Goal: Transaction & Acquisition: Download file/media

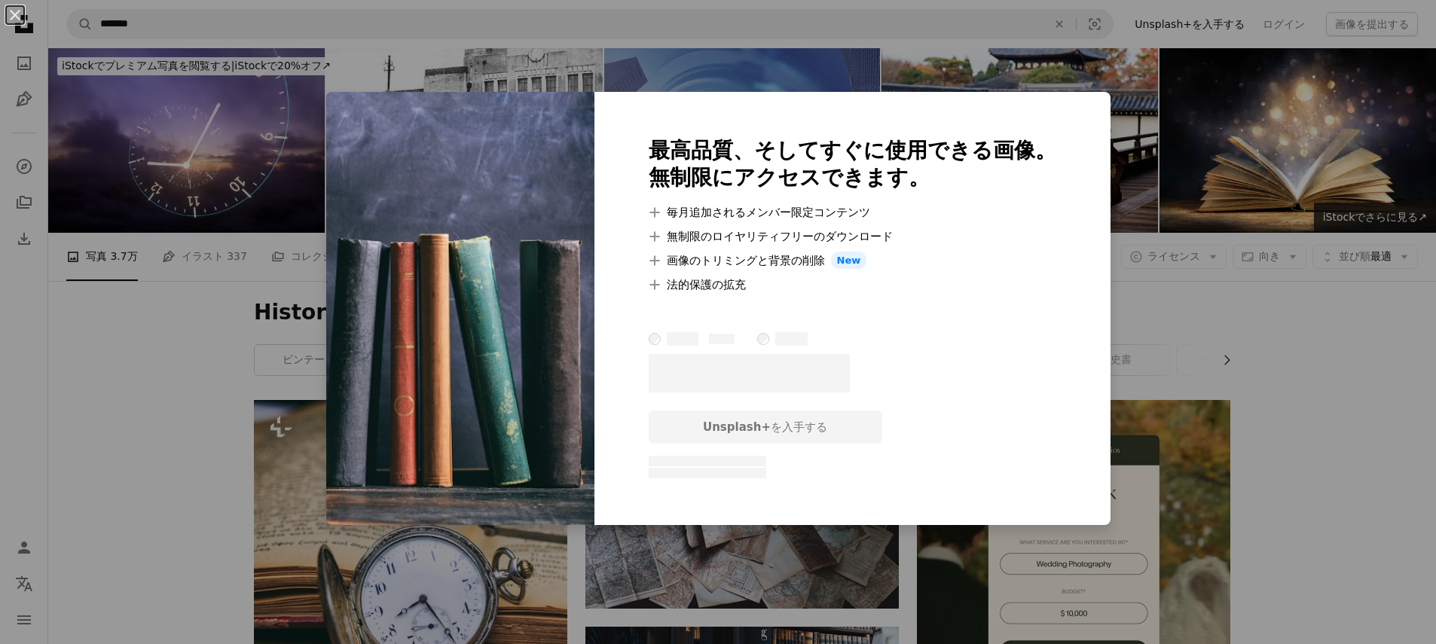
scroll to position [2748, 0]
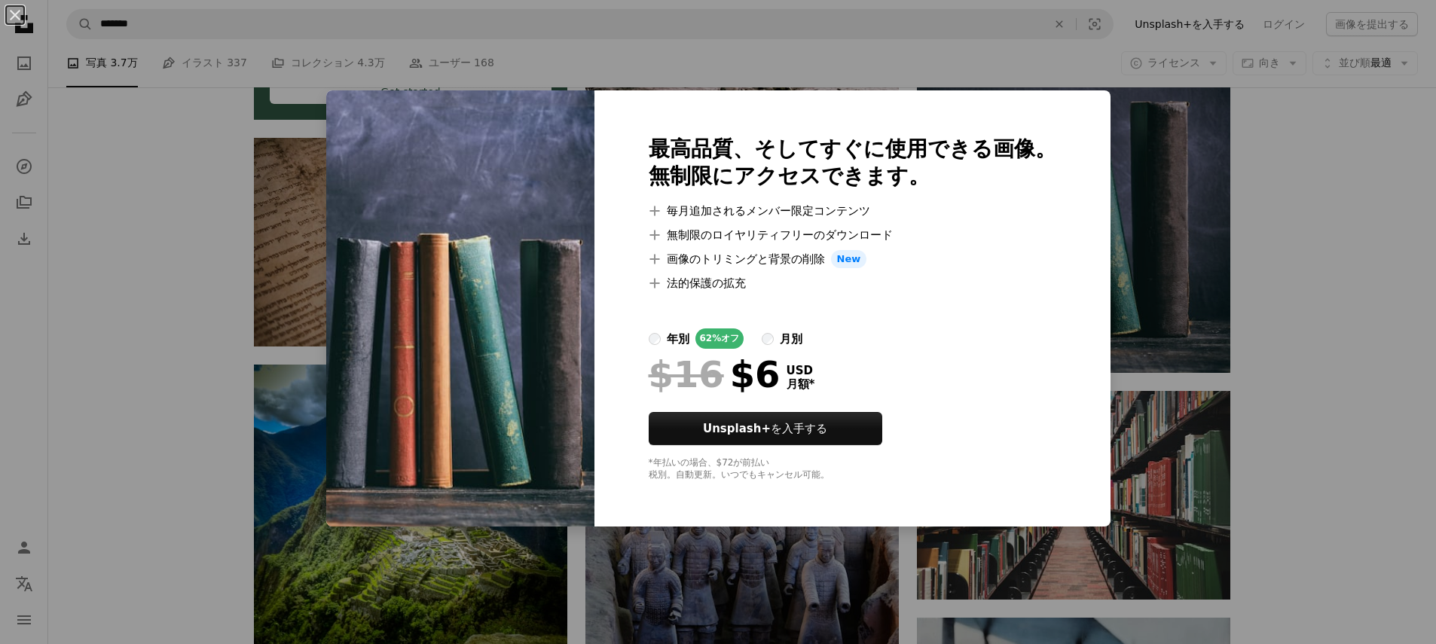
click at [1332, 320] on div "An X shape 最高品質、そしてすぐに使用できる画像。 無制限にアクセスできます。 A plus sign 毎月追加されるメンバー限定コンテンツ A p…" at bounding box center [718, 322] width 1436 height 644
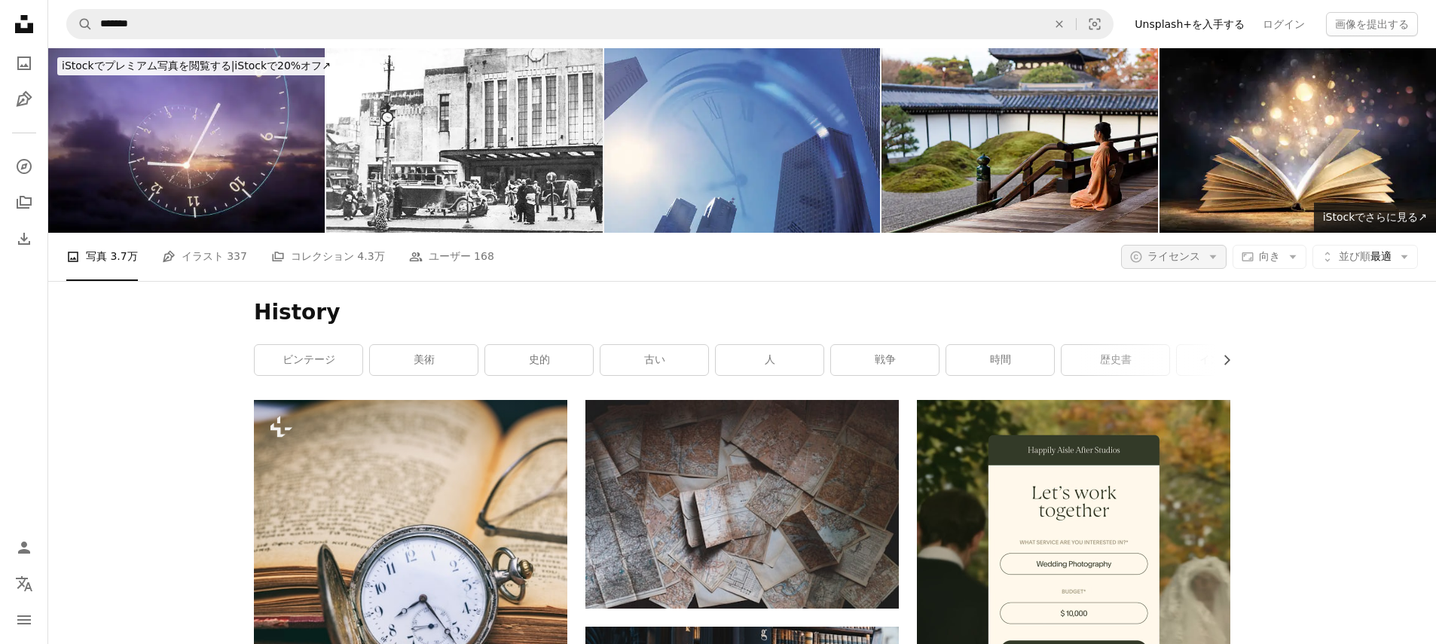
click at [1181, 258] on span "ライセンス" at bounding box center [1174, 256] width 53 height 12
click at [1173, 380] on span "無料" at bounding box center [1197, 376] width 92 height 15
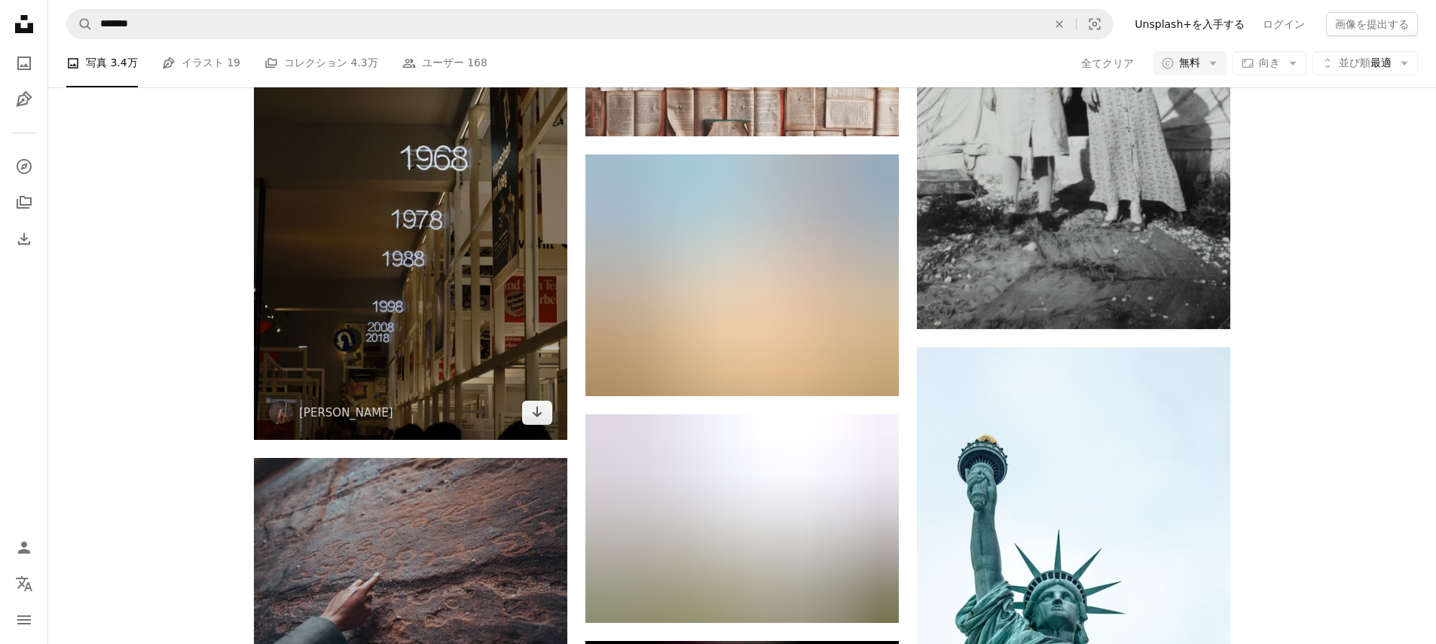
scroll to position [9302, 0]
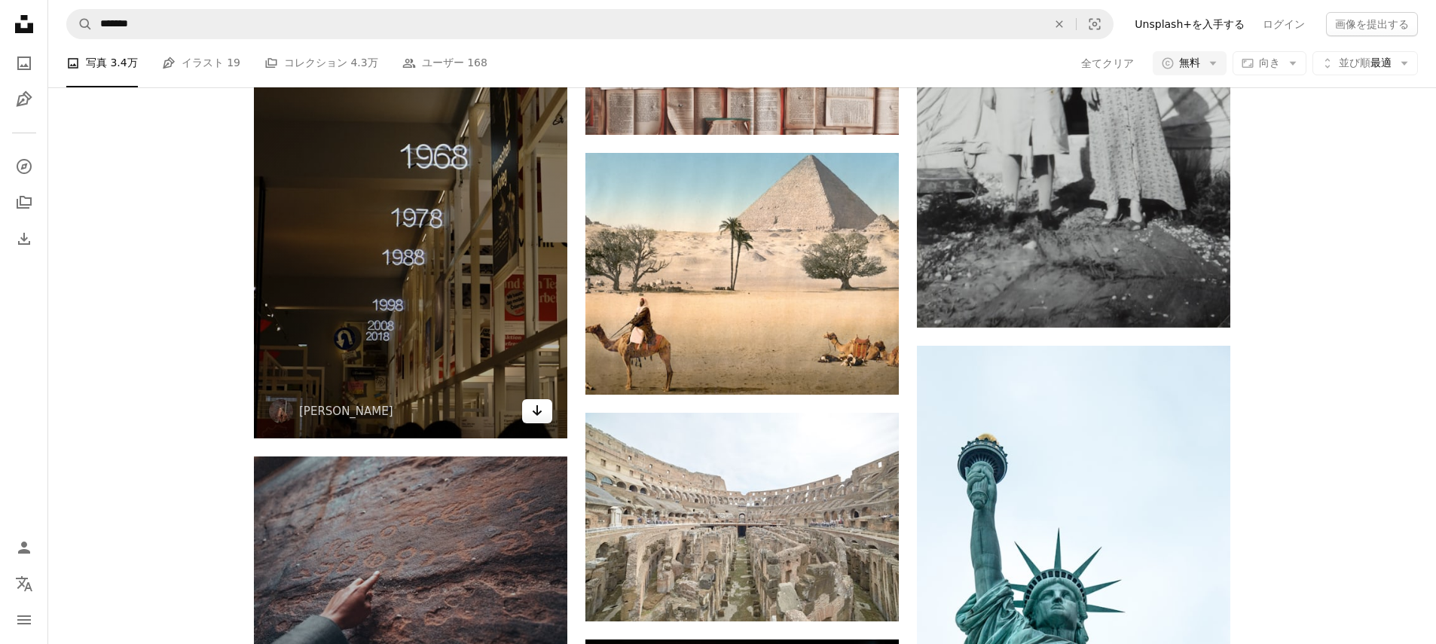
click at [538, 414] on icon "ダウンロード" at bounding box center [538, 410] width 10 height 11
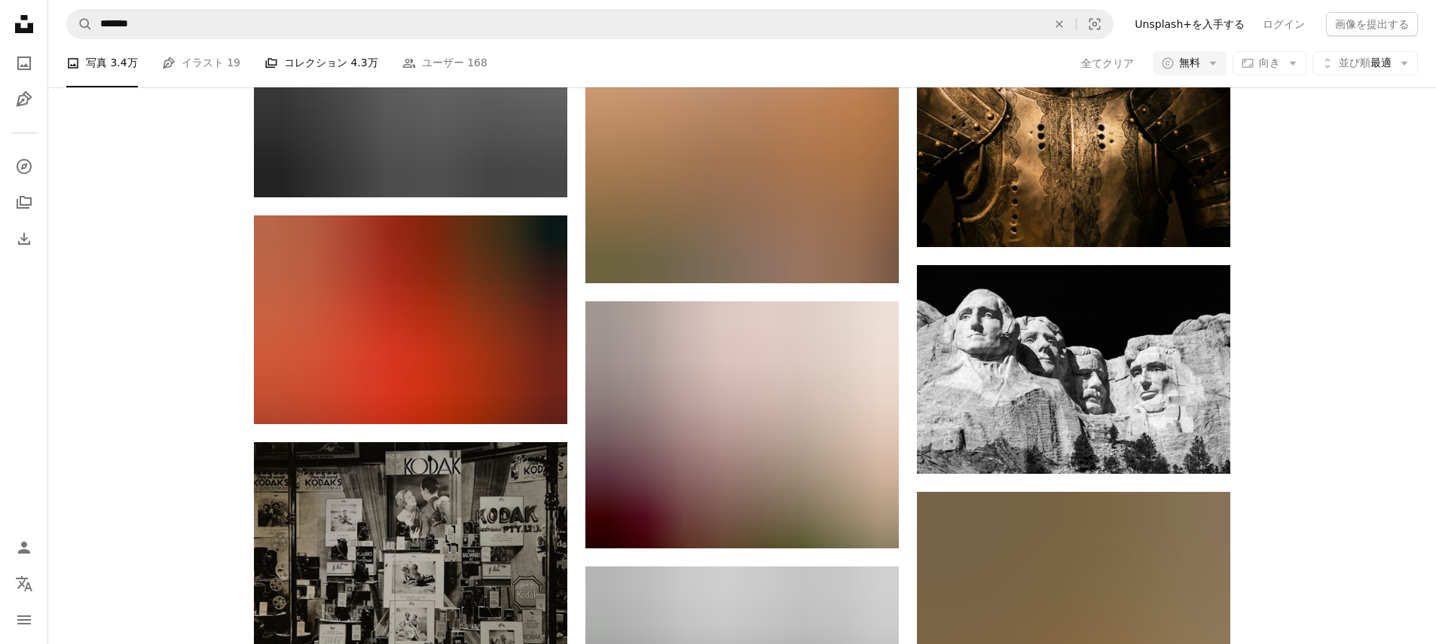
scroll to position [7426, 0]
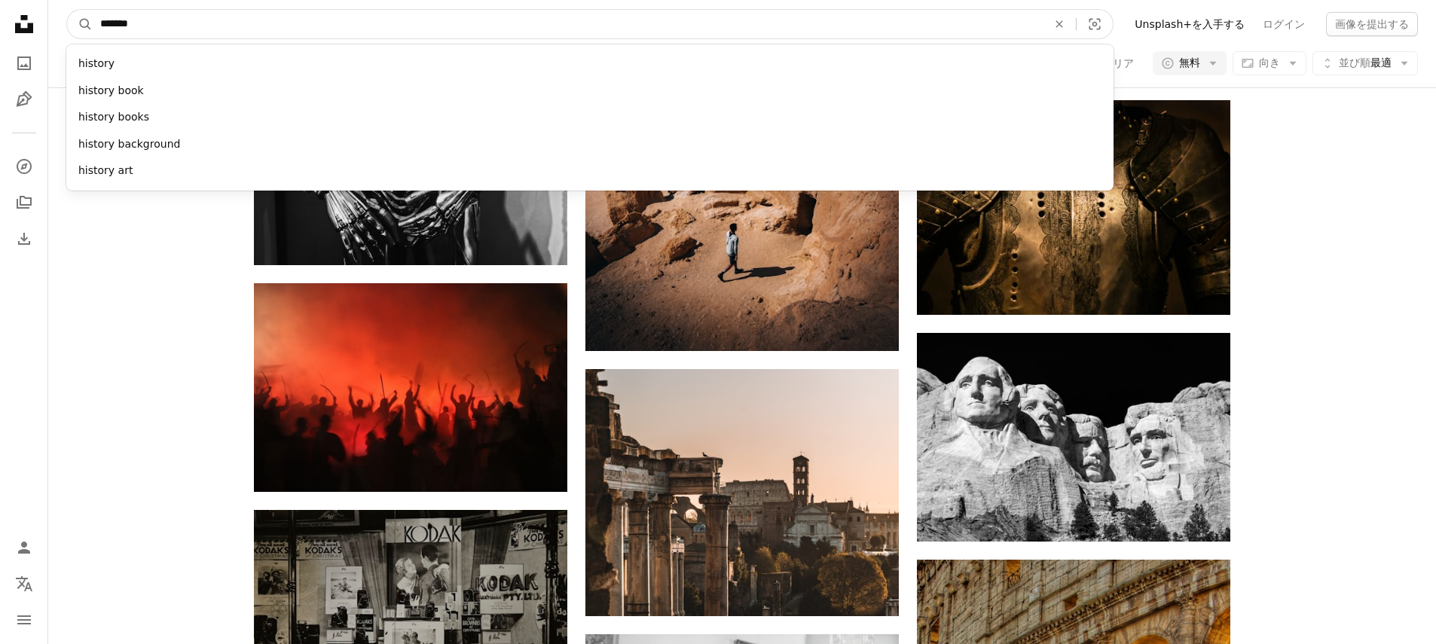
drag, startPoint x: 243, startPoint y: 29, endPoint x: 32, endPoint y: 20, distance: 211.2
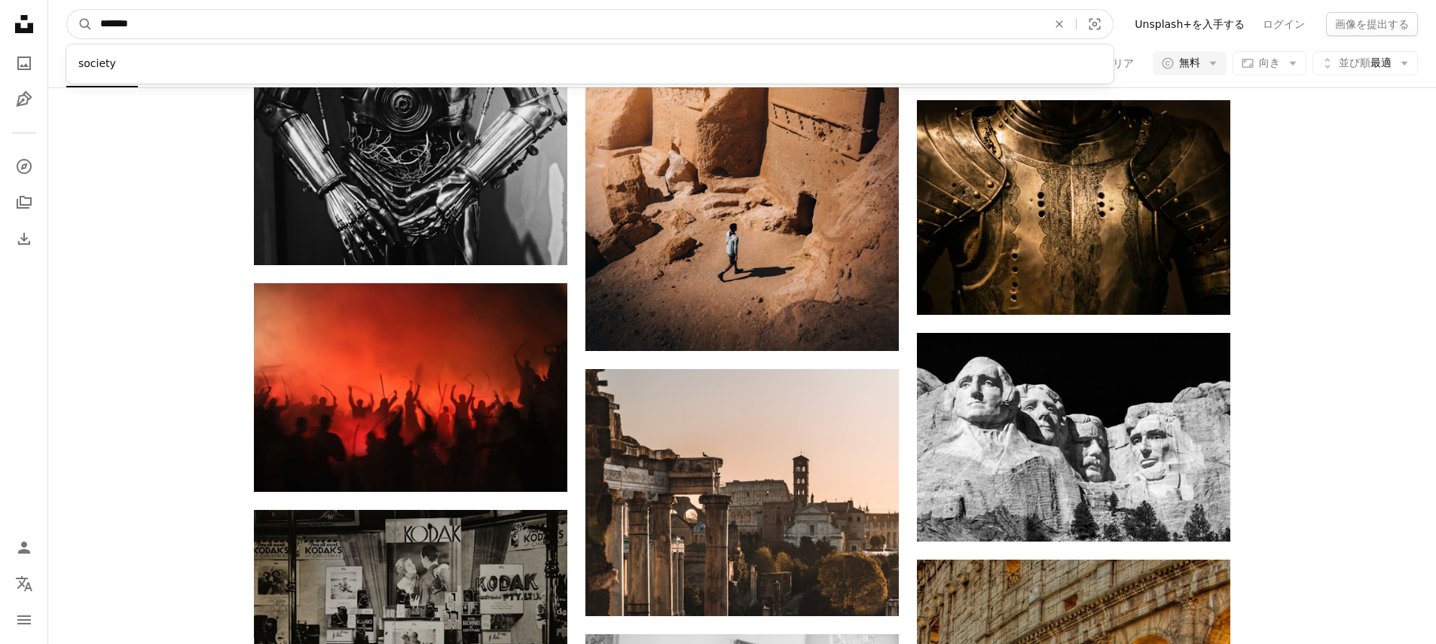
type input "*******"
click at [67, 10] on button "A magnifying glass" at bounding box center [80, 24] width 26 height 29
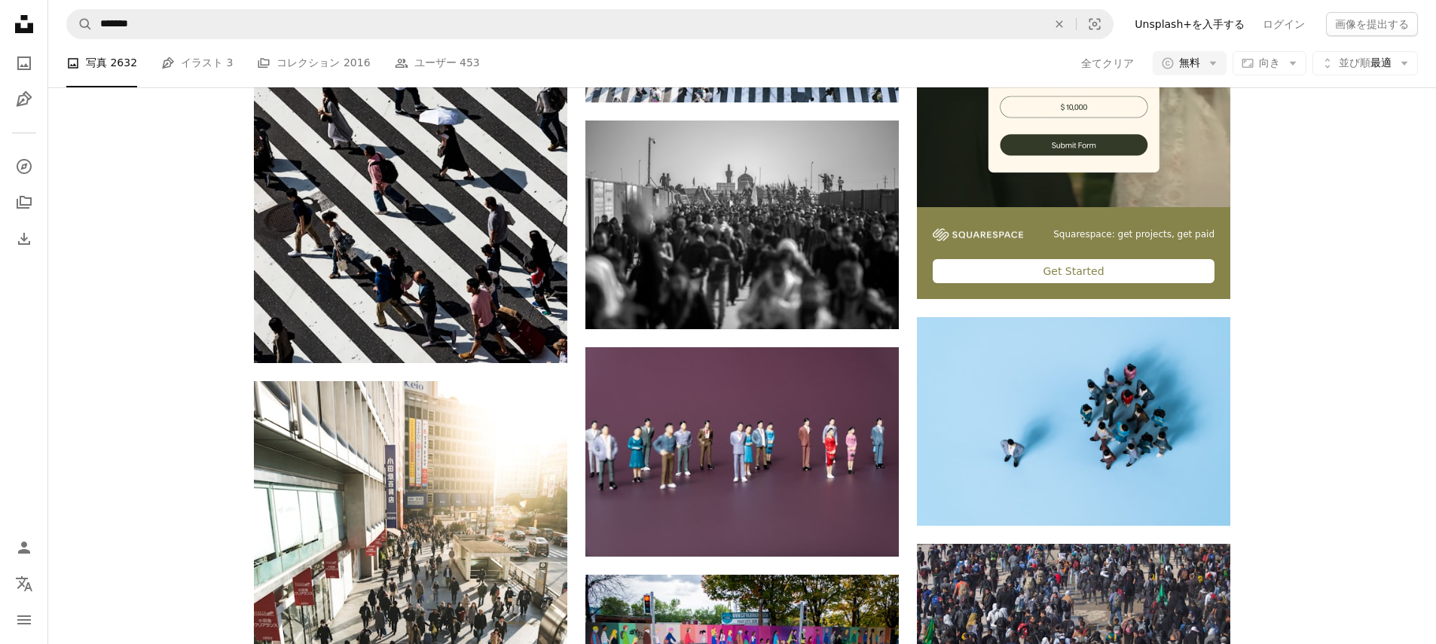
scroll to position [479, 0]
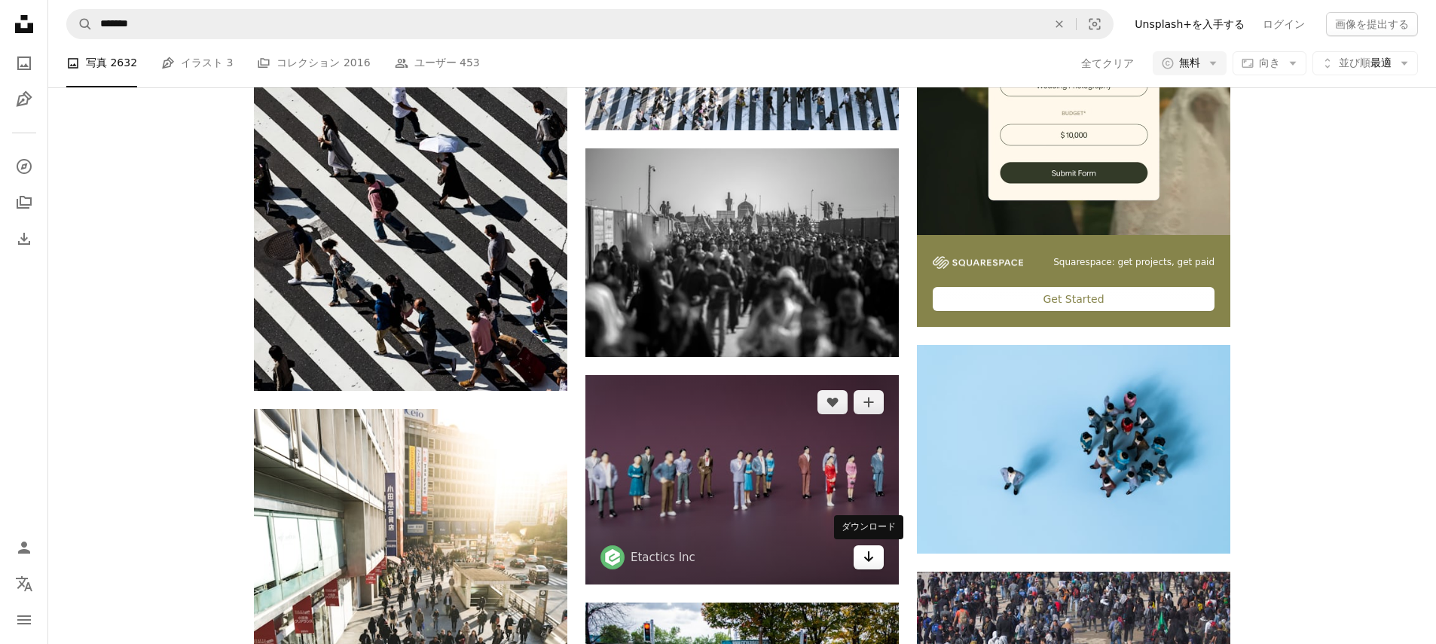
click at [870, 555] on icon "Arrow pointing down" at bounding box center [869, 557] width 12 height 18
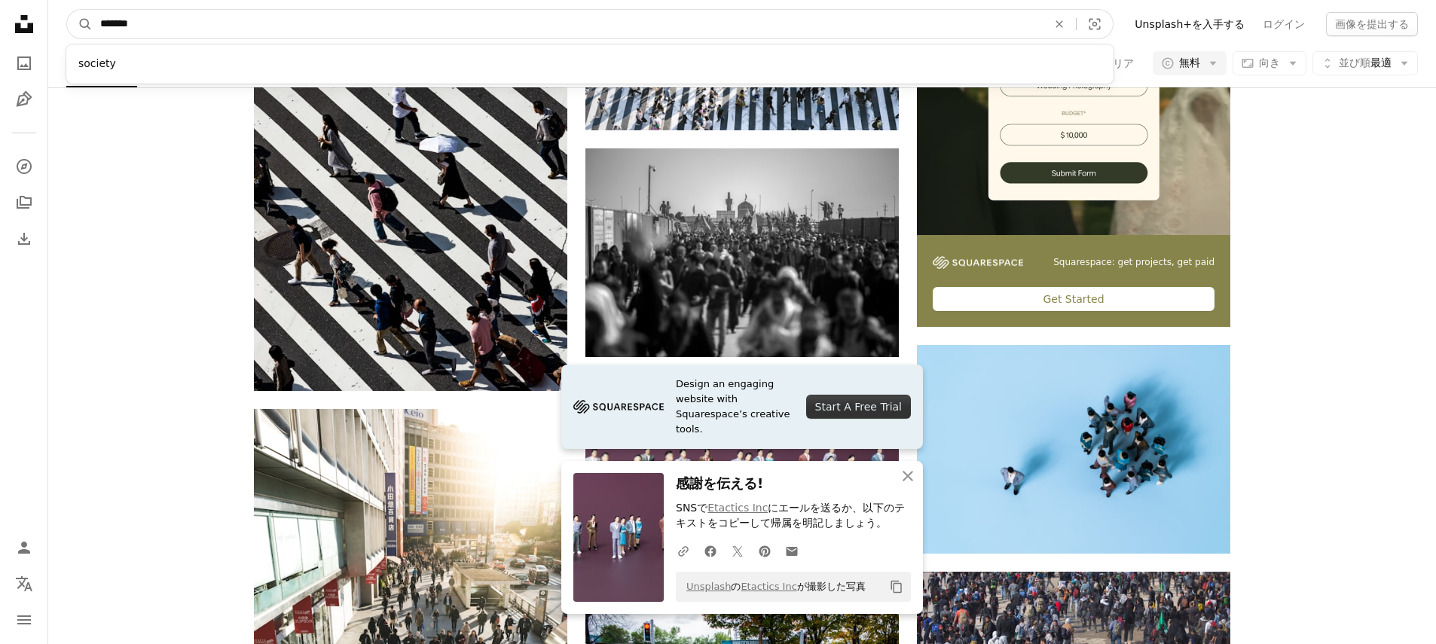
drag, startPoint x: 258, startPoint y: 29, endPoint x: -17, endPoint y: 28, distance: 275.1
type input "****"
click at [67, 10] on button "A magnifying glass" at bounding box center [80, 24] width 26 height 29
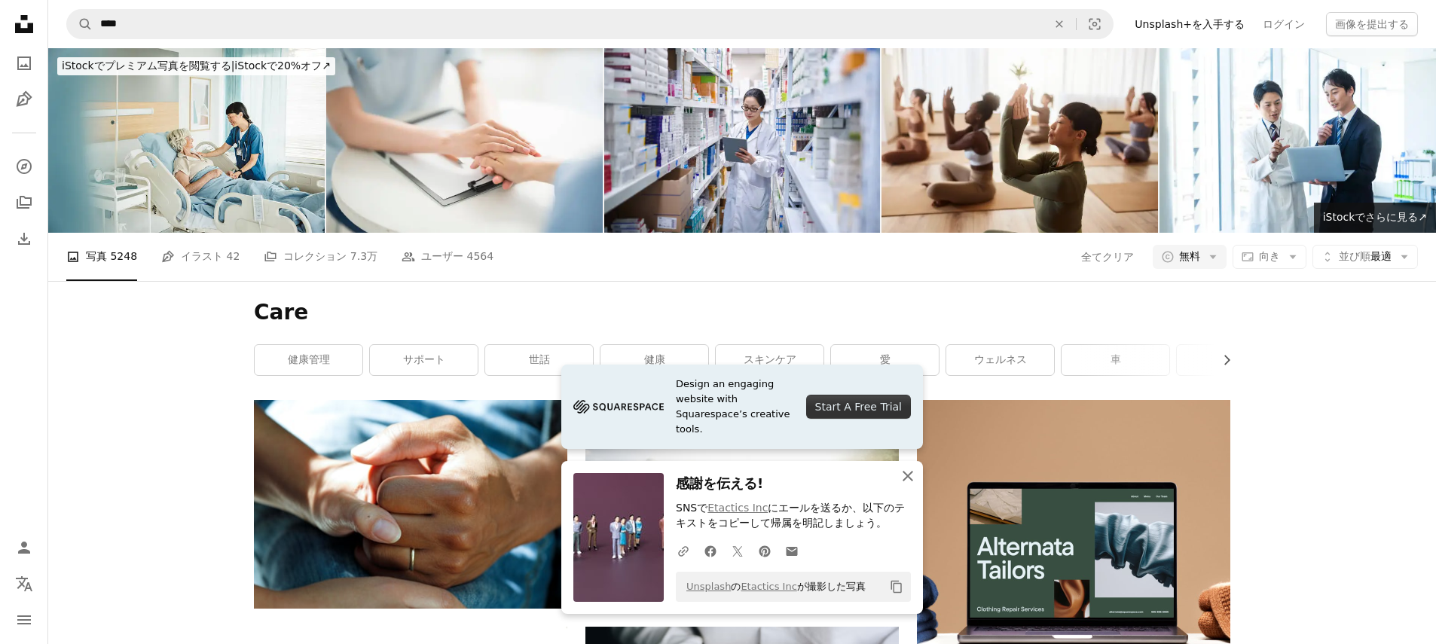
click at [907, 474] on icon "An X shape" at bounding box center [908, 476] width 18 height 18
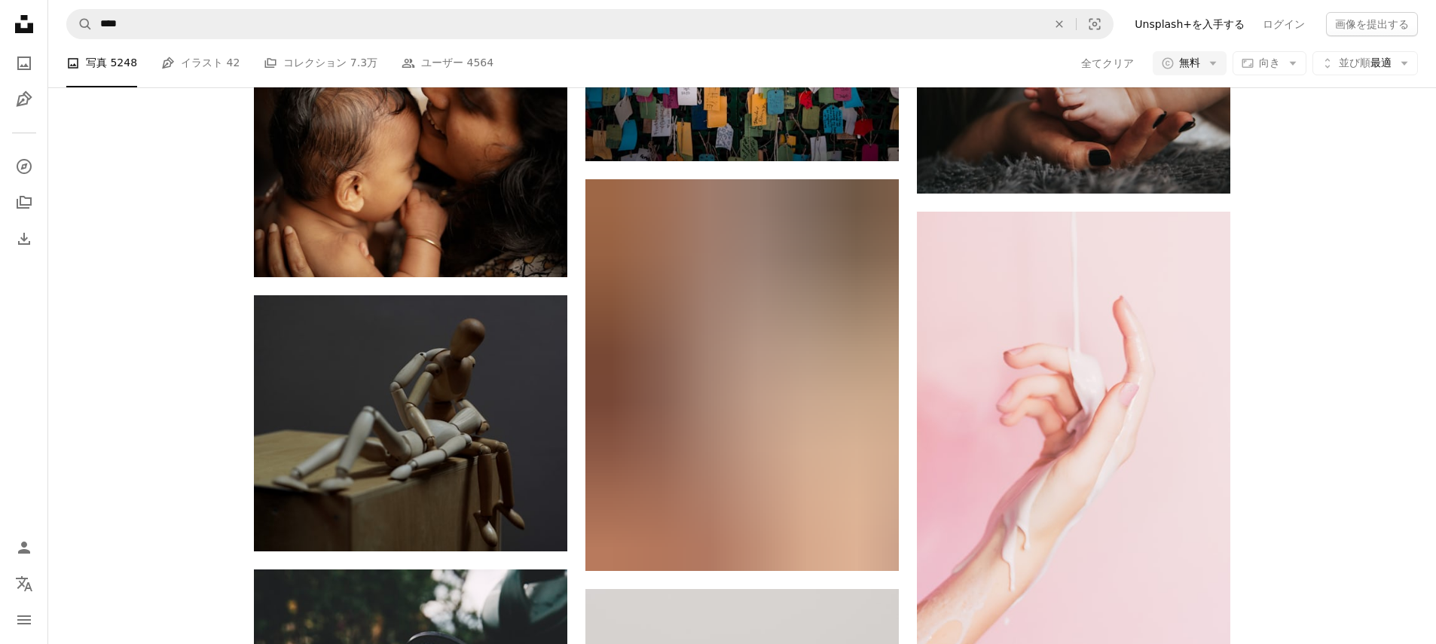
scroll to position [7133, 0]
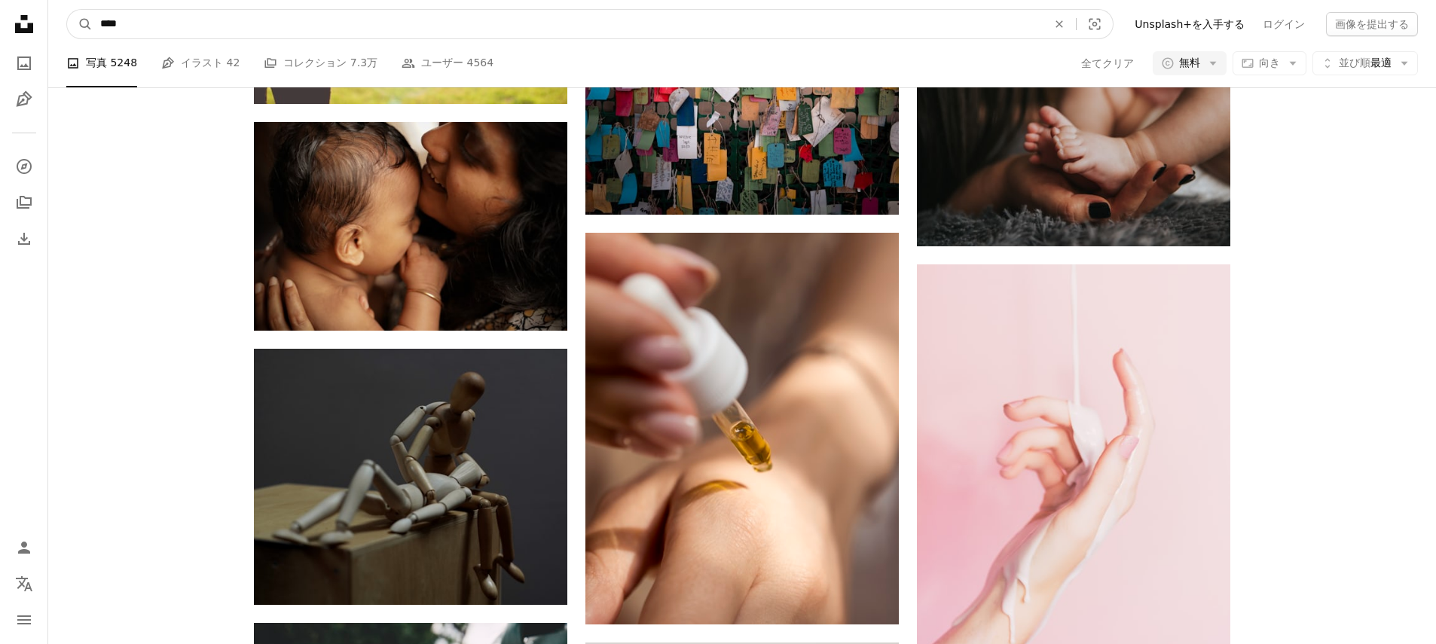
click at [157, 30] on input "****" at bounding box center [568, 24] width 950 height 29
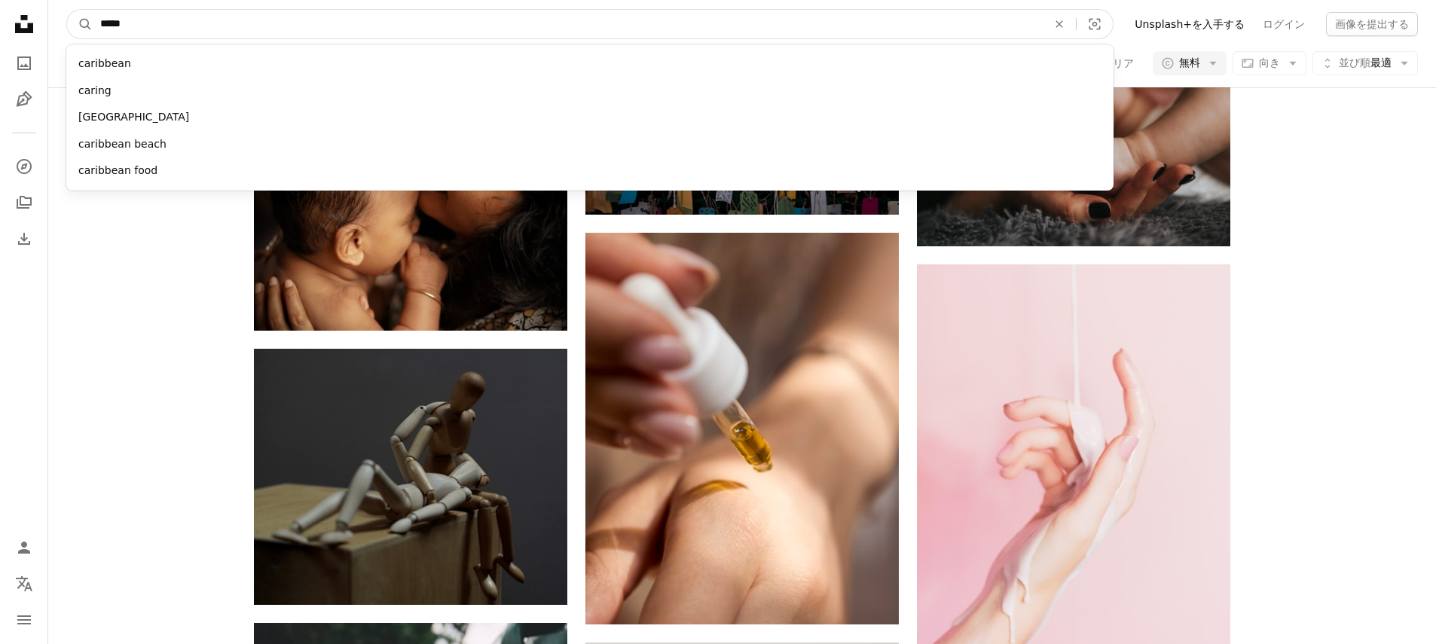
type input "******"
click button "A magnifying glass" at bounding box center [80, 24] width 26 height 29
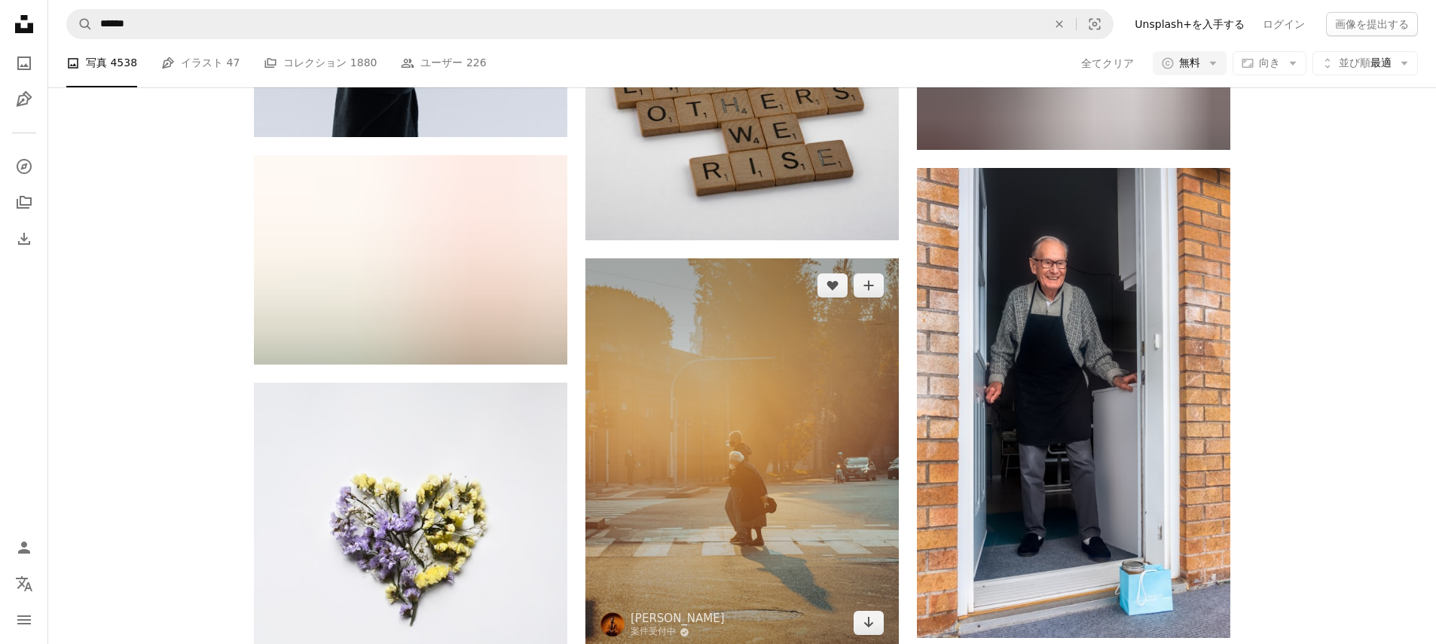
scroll to position [1127, 0]
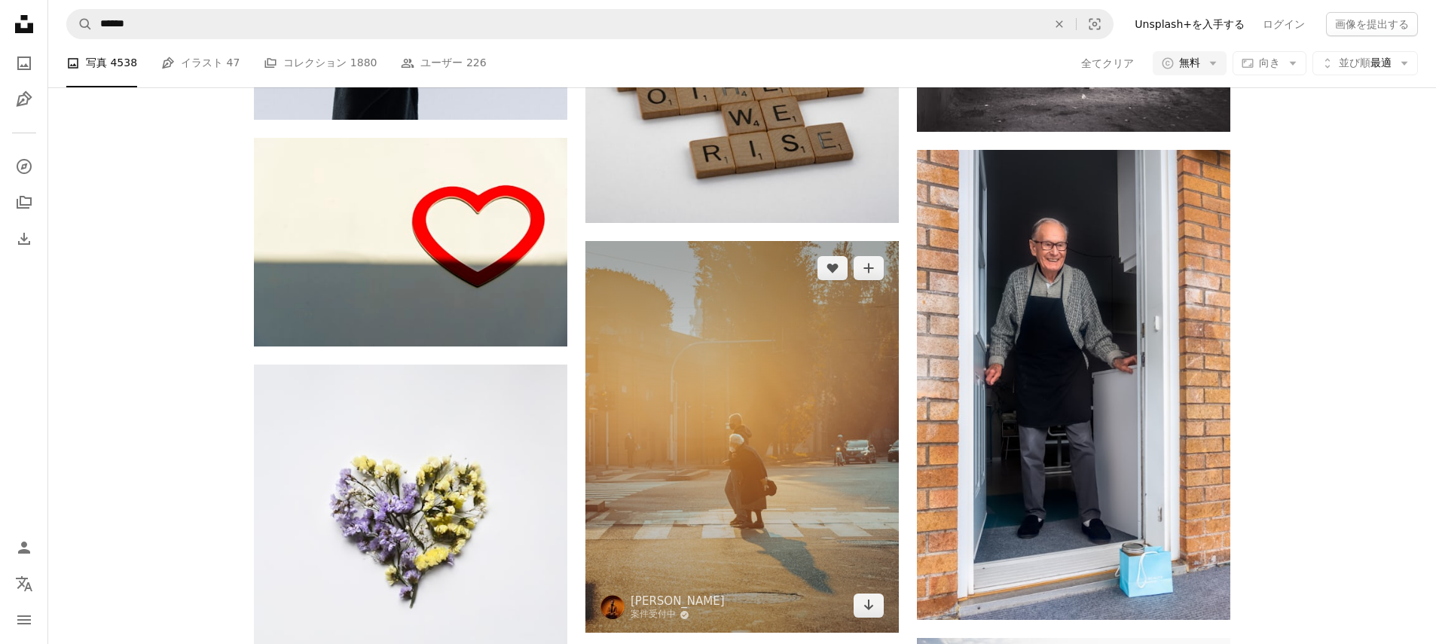
click at [772, 416] on img at bounding box center [742, 437] width 313 height 392
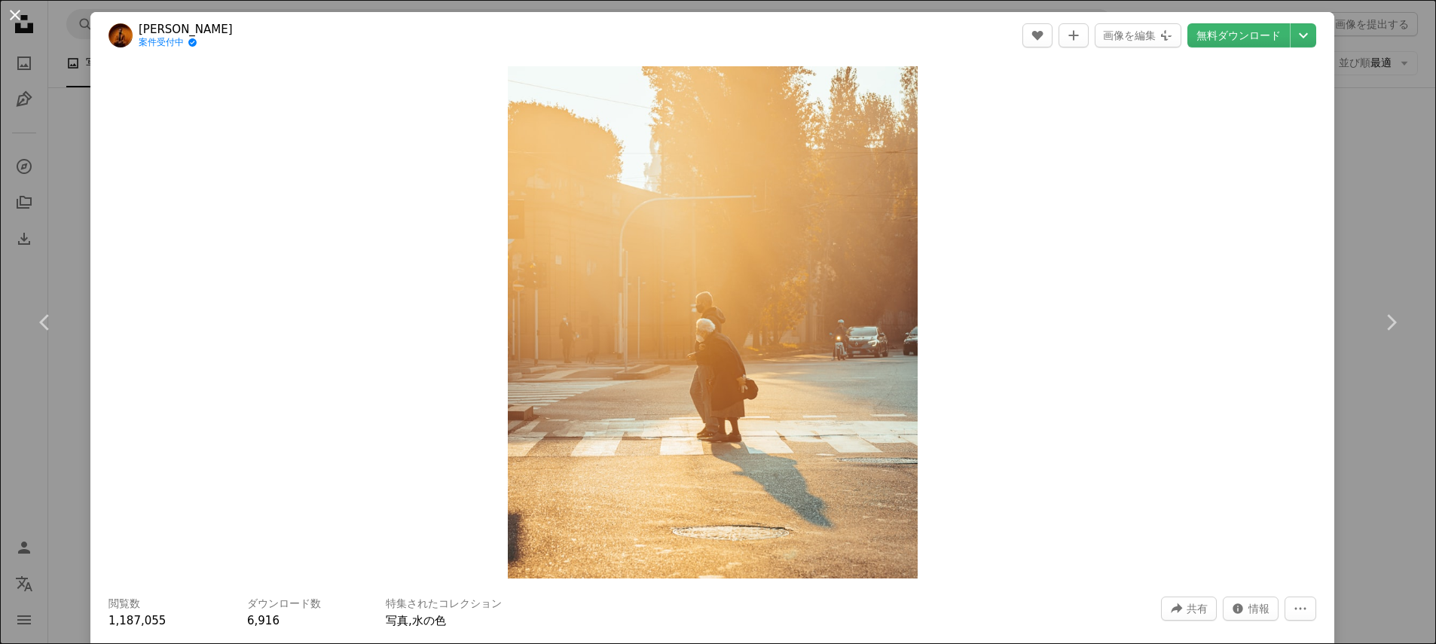
click at [15, 16] on button "An X shape" at bounding box center [15, 15] width 18 height 18
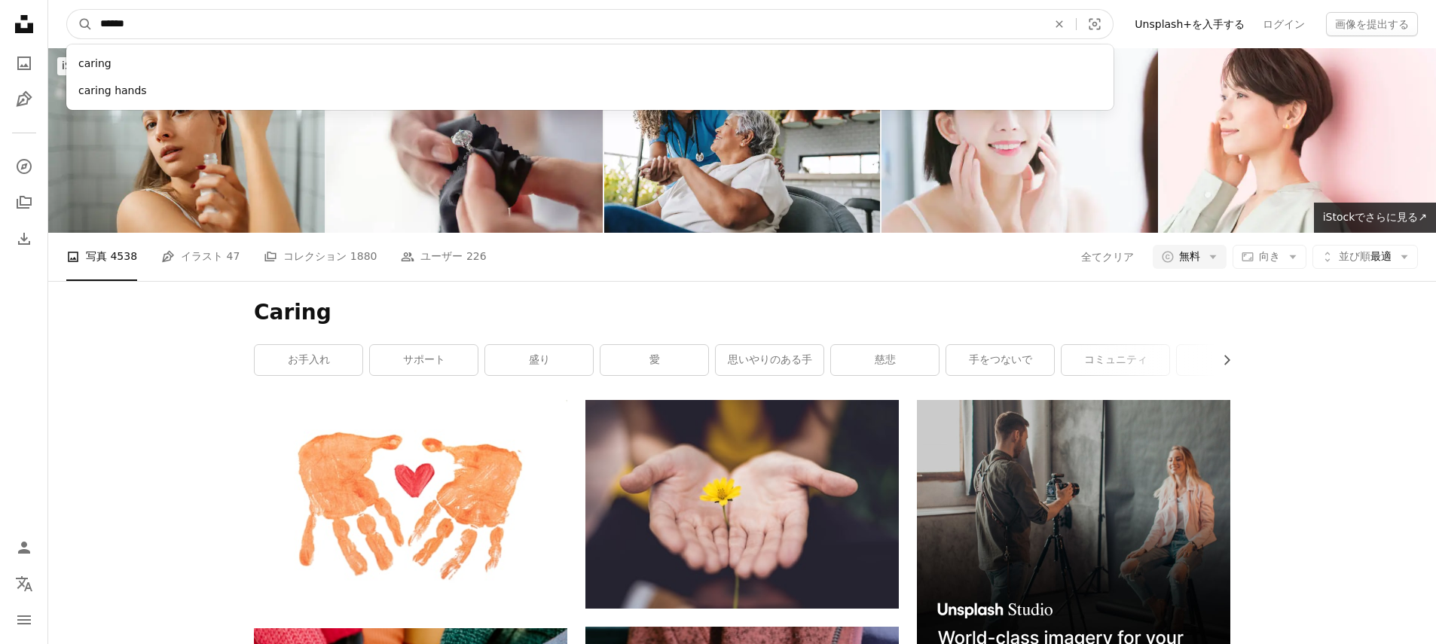
drag, startPoint x: 154, startPoint y: 24, endPoint x: 63, endPoint y: 24, distance: 91.2
click at [56, 23] on nav "A magnifying glass ****** caring caring hands An X shape Visual search Filters …" at bounding box center [742, 24] width 1388 height 48
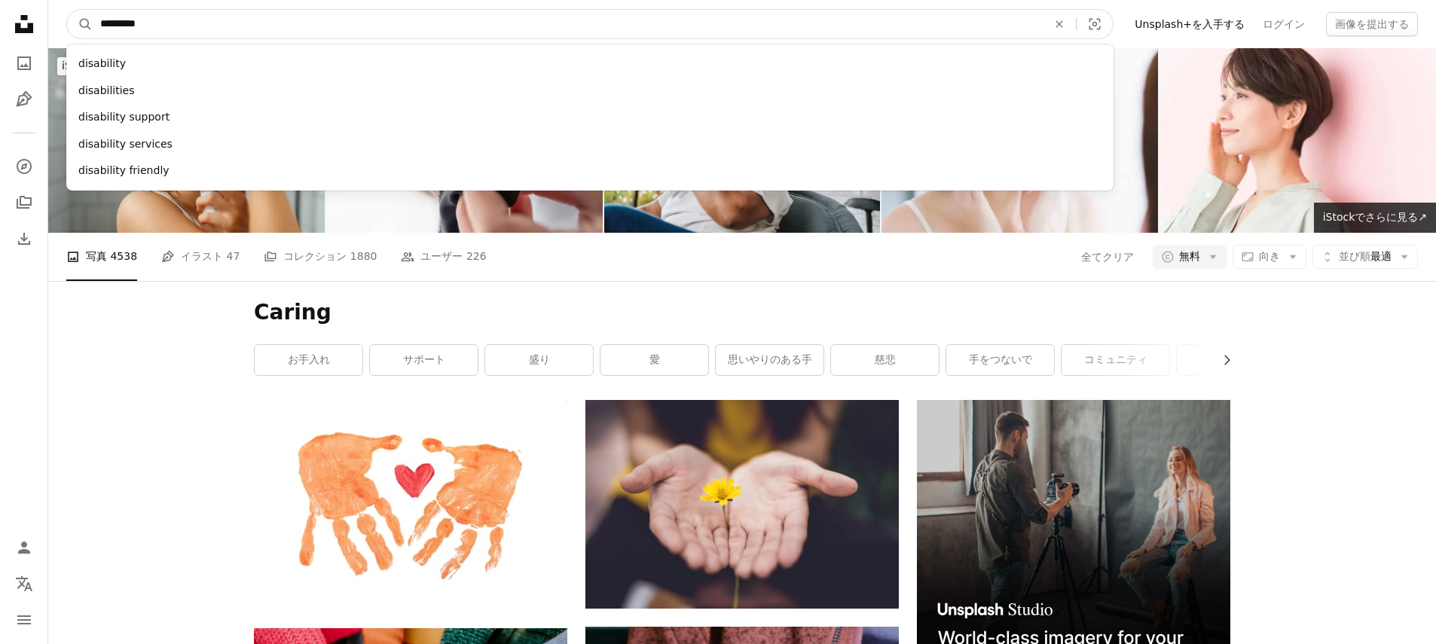
type input "**********"
click button "A magnifying glass" at bounding box center [80, 24] width 26 height 29
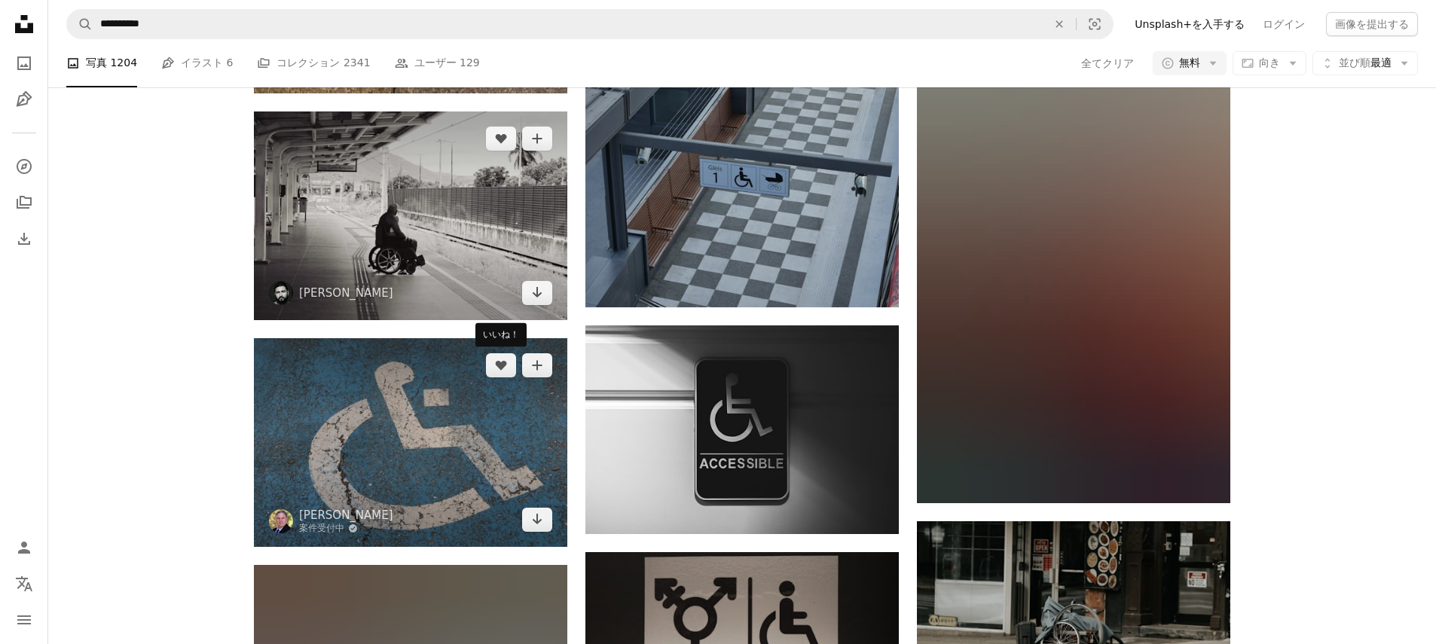
scroll to position [25400, 0]
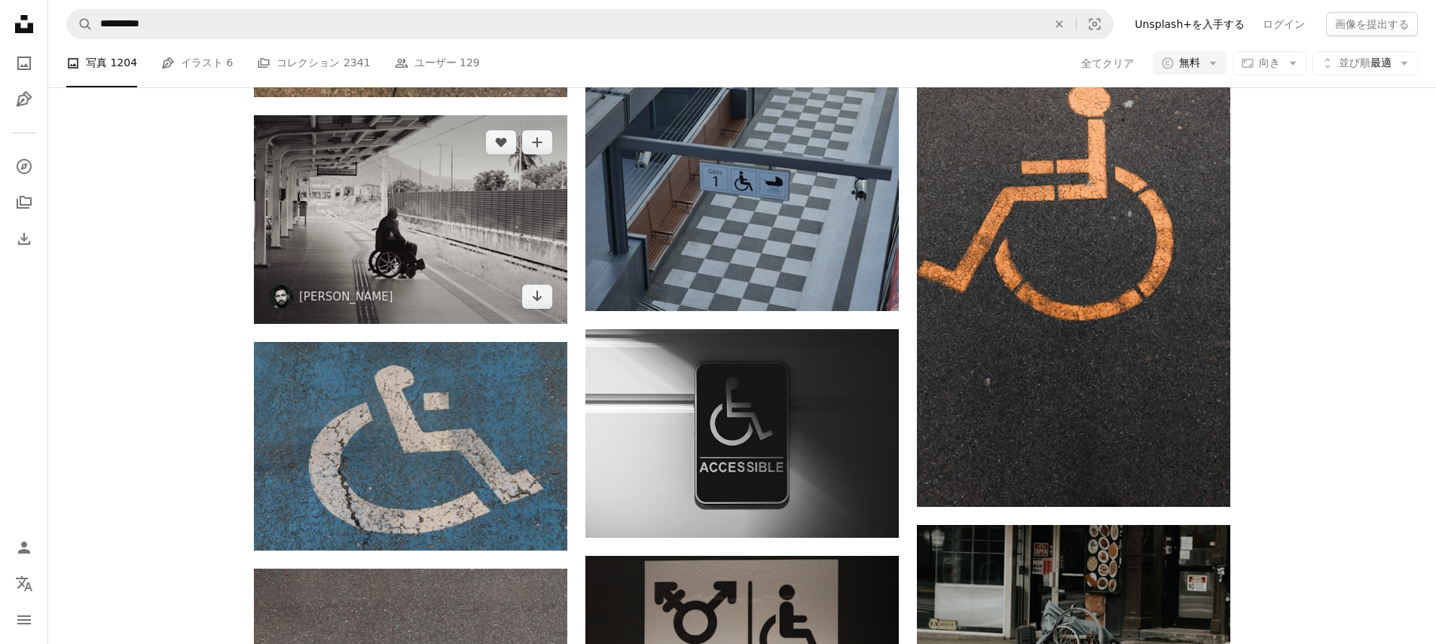
click at [467, 268] on img at bounding box center [410, 219] width 313 height 209
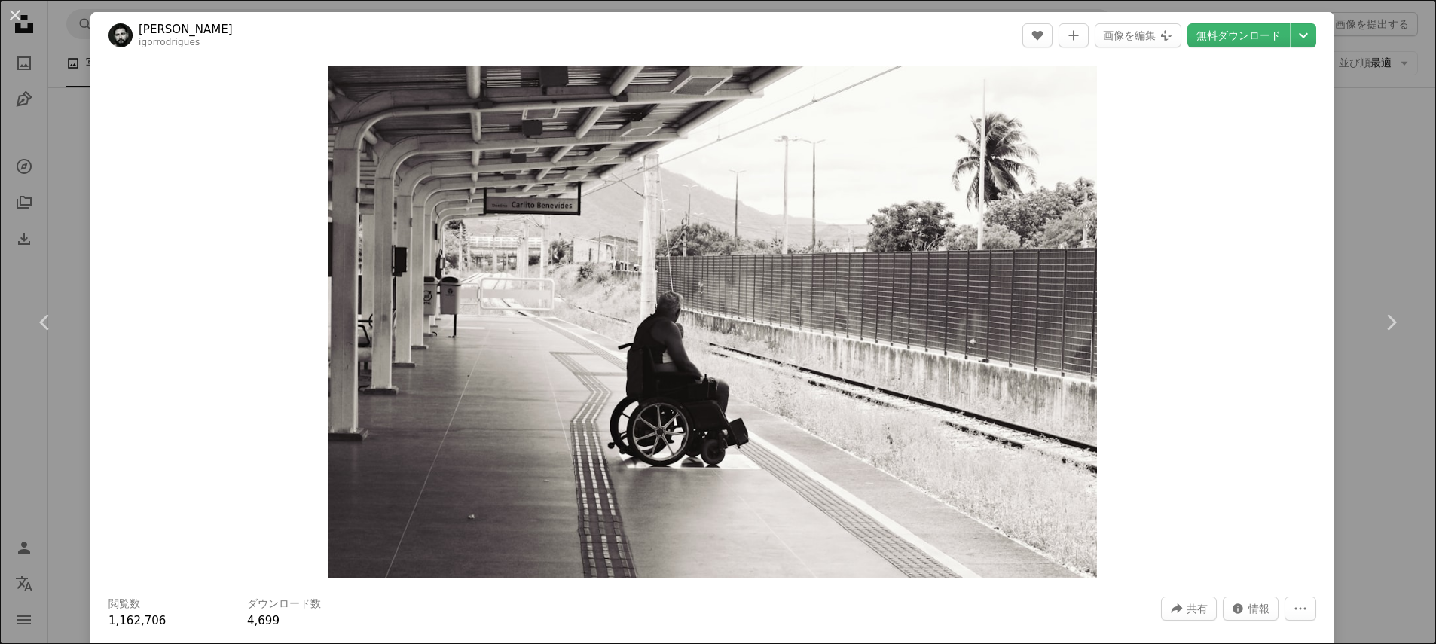
click at [1297, 417] on div "Zoom in" at bounding box center [712, 323] width 1244 height 528
click at [18, 14] on button "An X shape" at bounding box center [15, 15] width 18 height 18
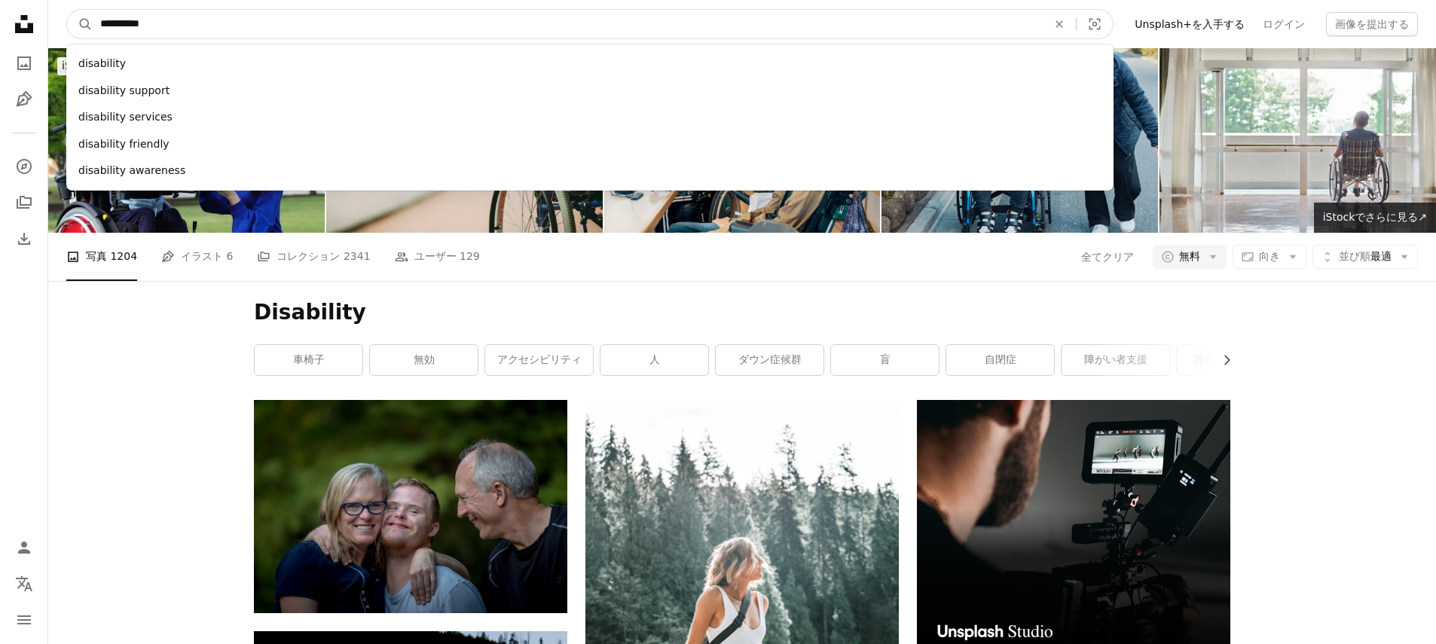
drag, startPoint x: 210, startPoint y: 17, endPoint x: 14, endPoint y: 7, distance: 197.0
type input "****"
click at [67, 10] on button "A magnifying glass" at bounding box center [80, 24] width 26 height 29
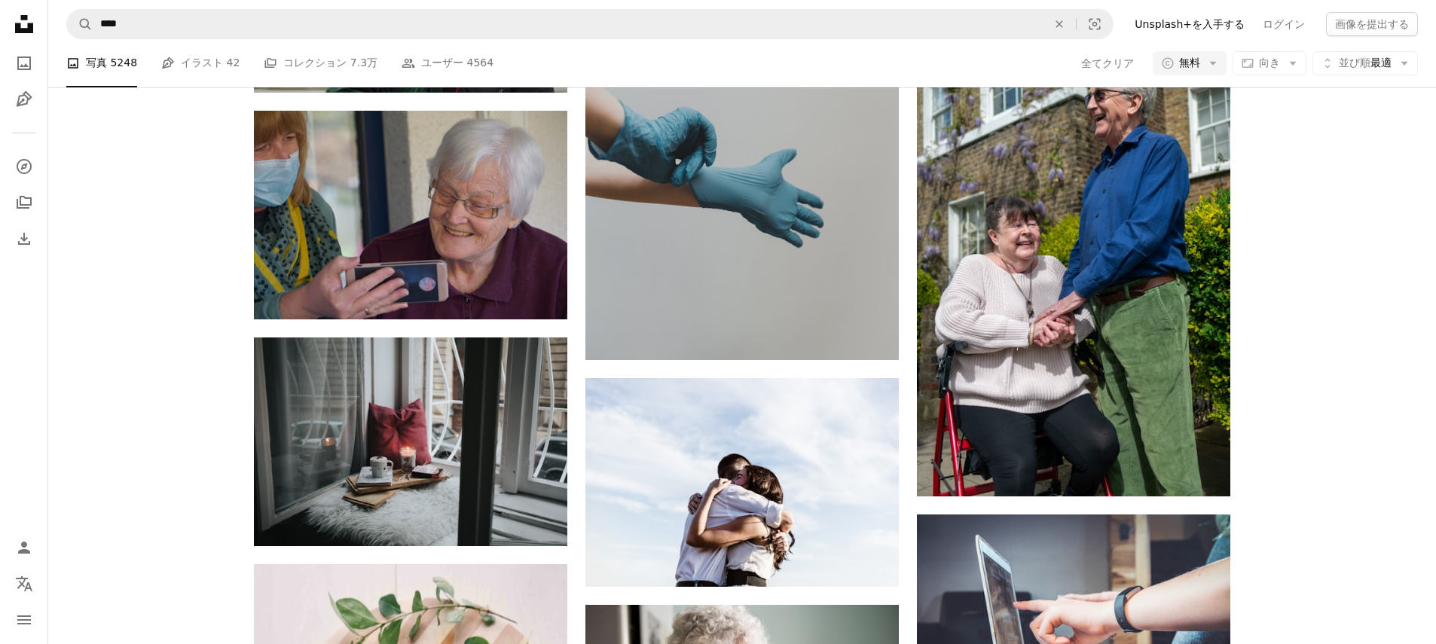
scroll to position [5742, 0]
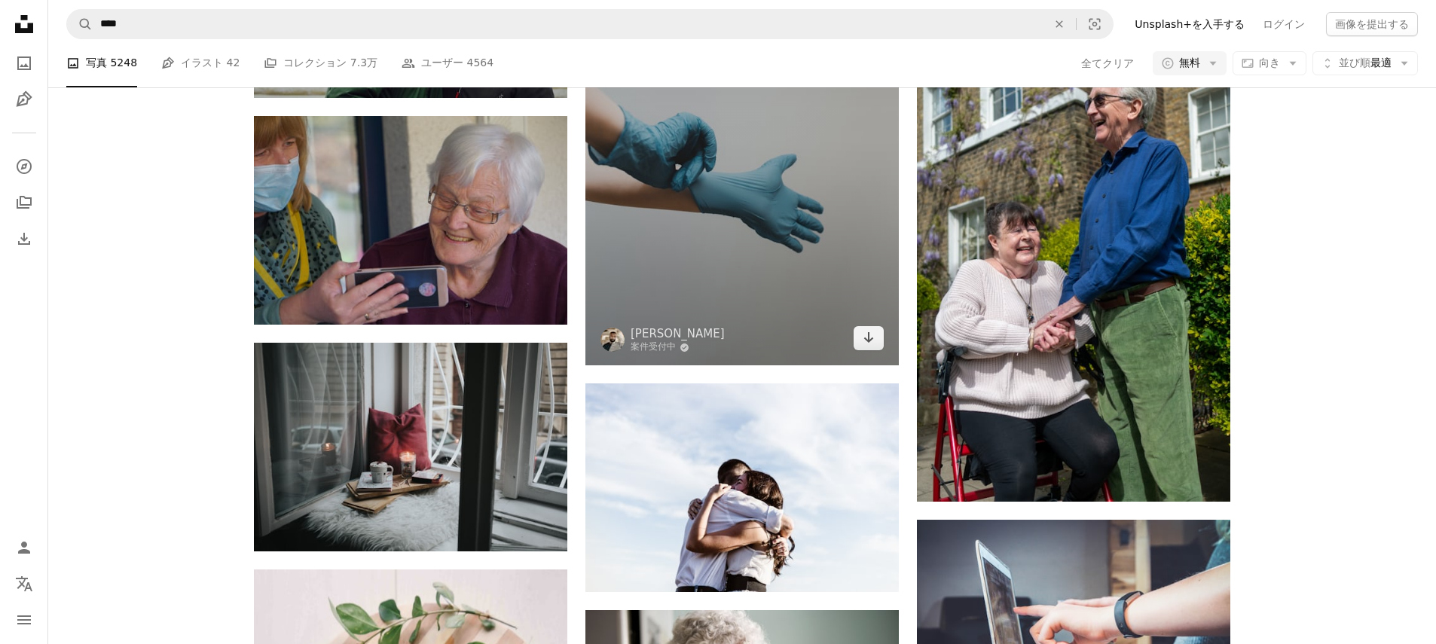
click at [685, 239] on img at bounding box center [742, 130] width 313 height 470
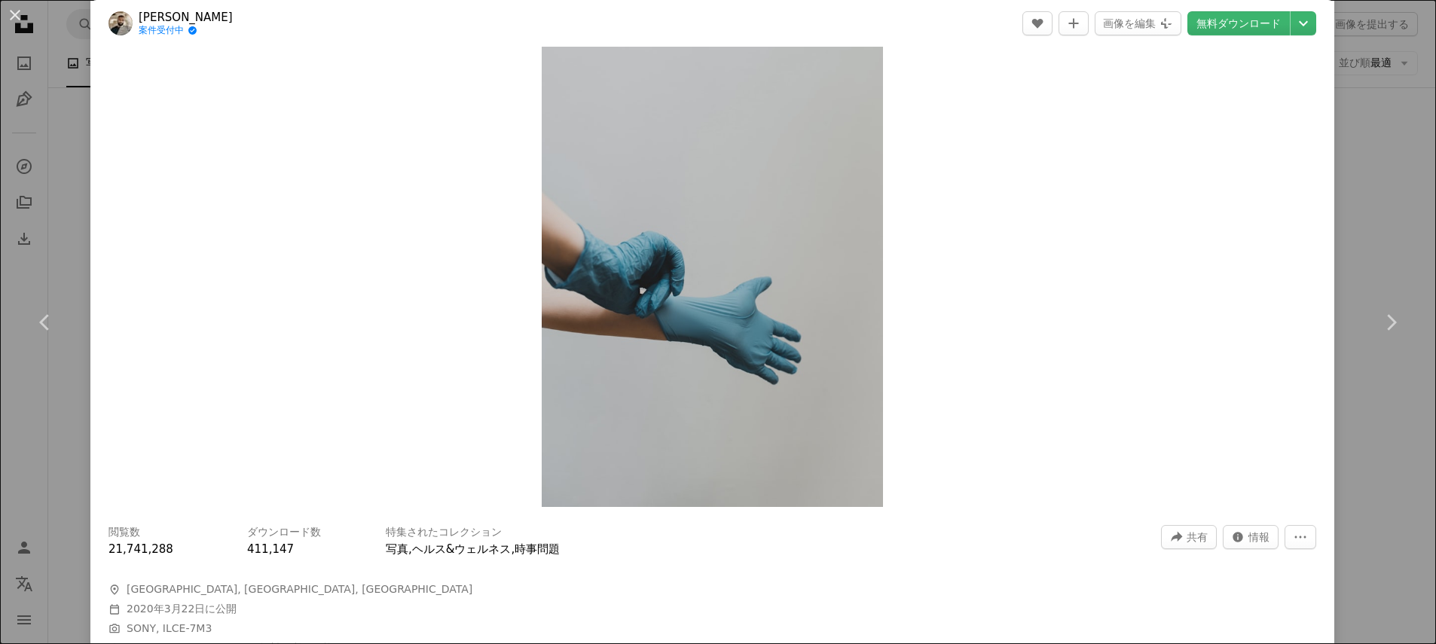
scroll to position [60, 0]
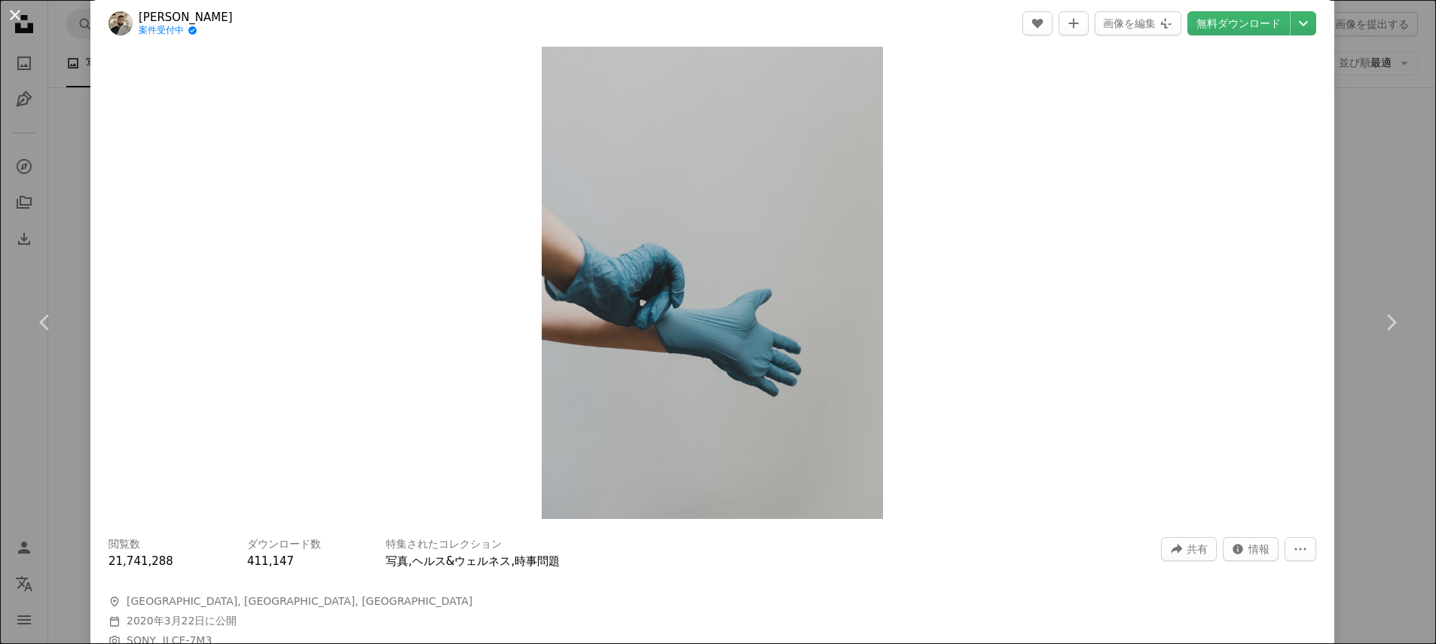
click at [8, 12] on button "An X shape" at bounding box center [15, 15] width 18 height 18
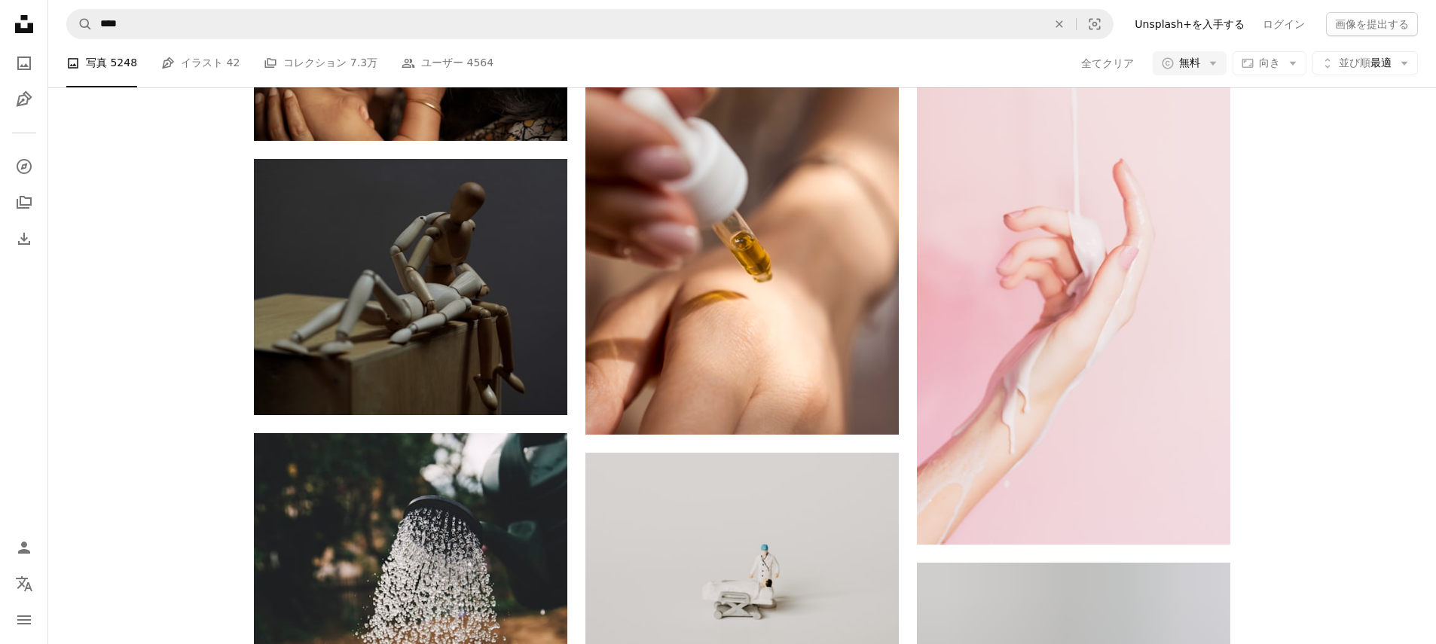
scroll to position [7563, 0]
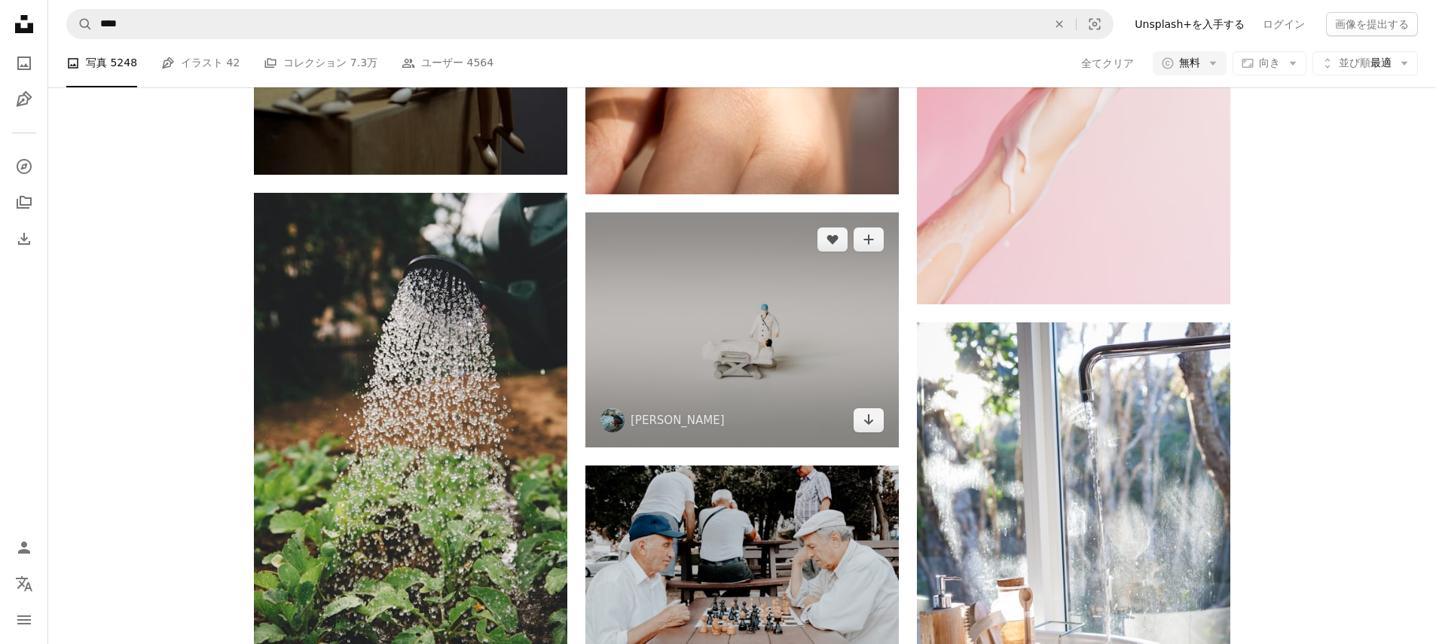
click at [787, 337] on img at bounding box center [742, 330] width 313 height 235
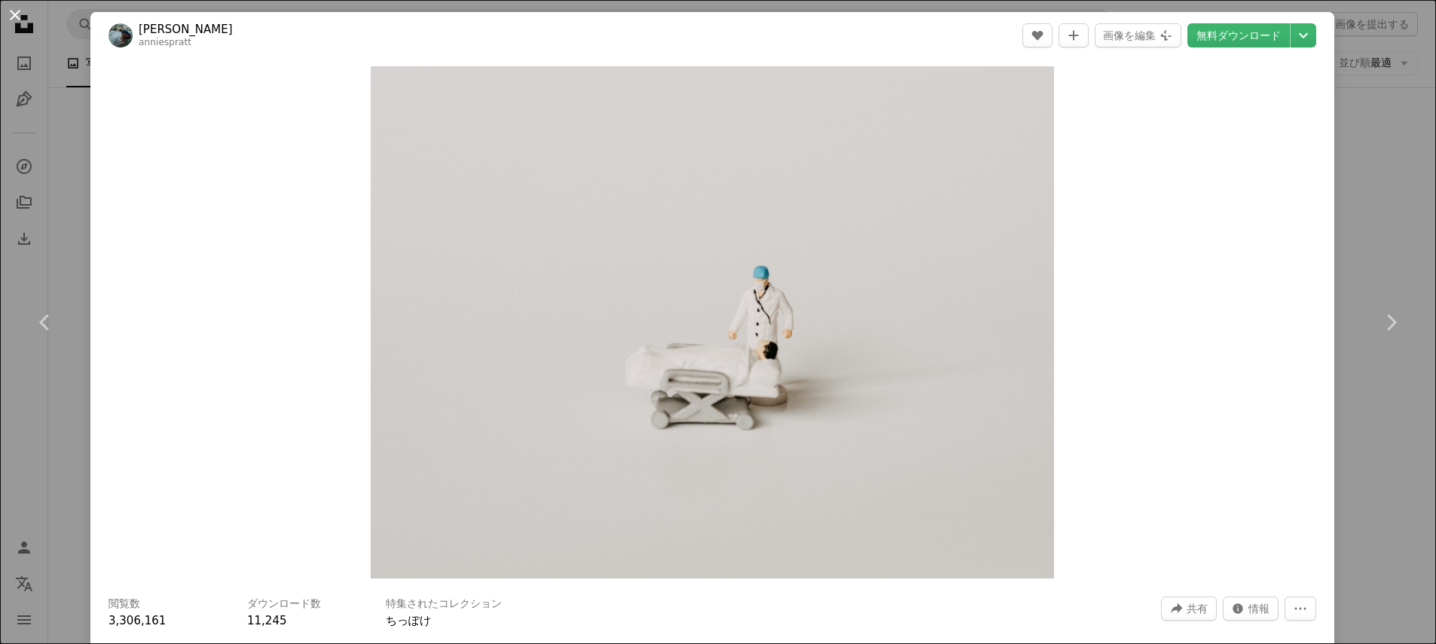
click at [18, 16] on button "An X shape" at bounding box center [15, 15] width 18 height 18
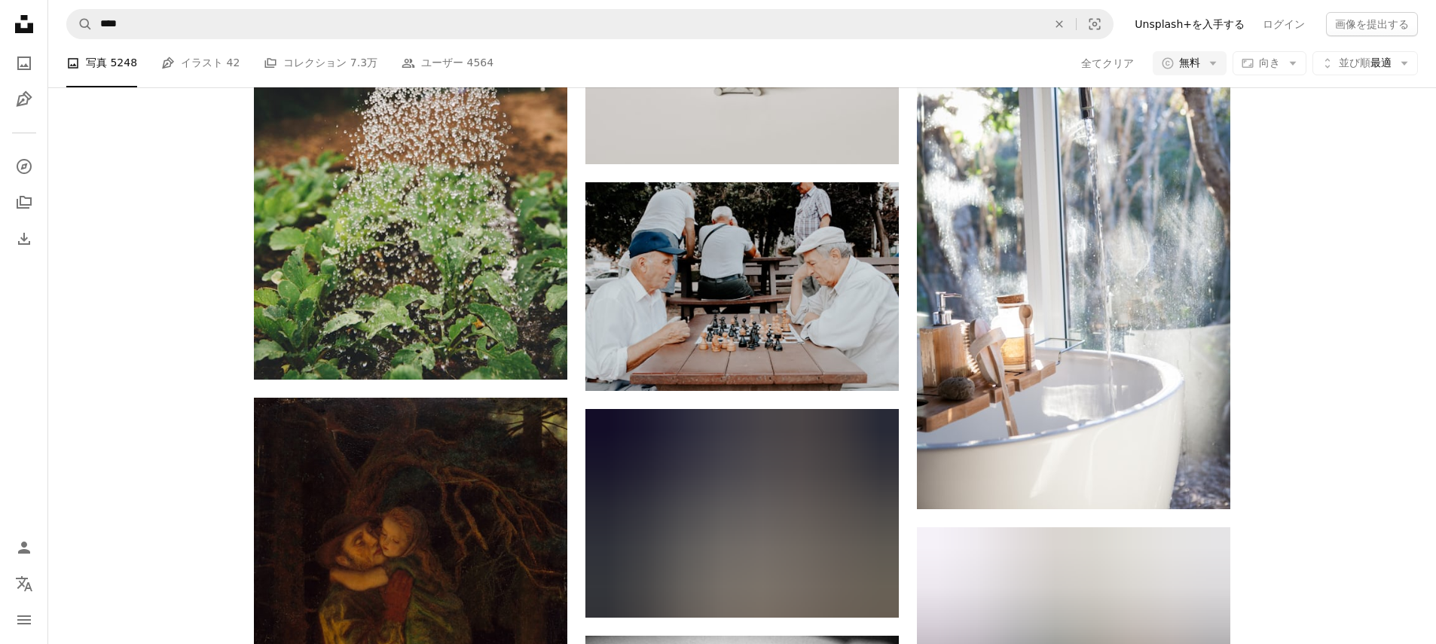
scroll to position [7857, 0]
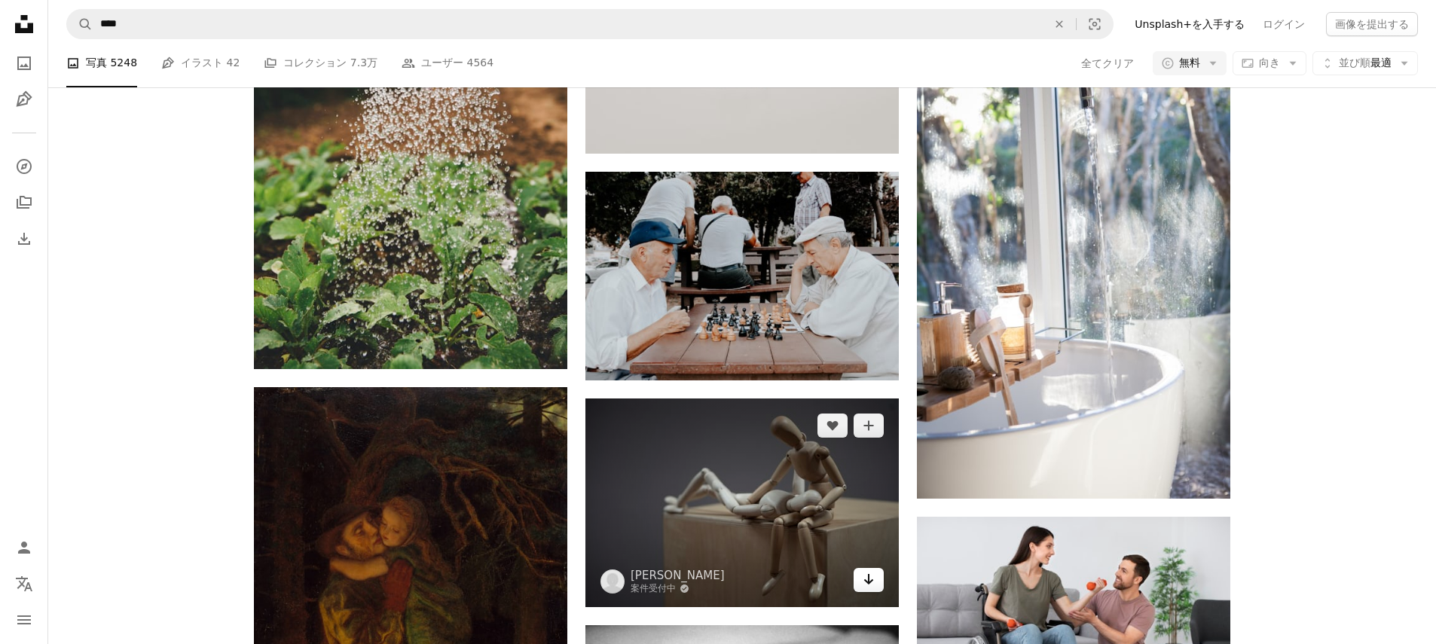
click at [868, 585] on icon "ダウンロード" at bounding box center [869, 579] width 10 height 11
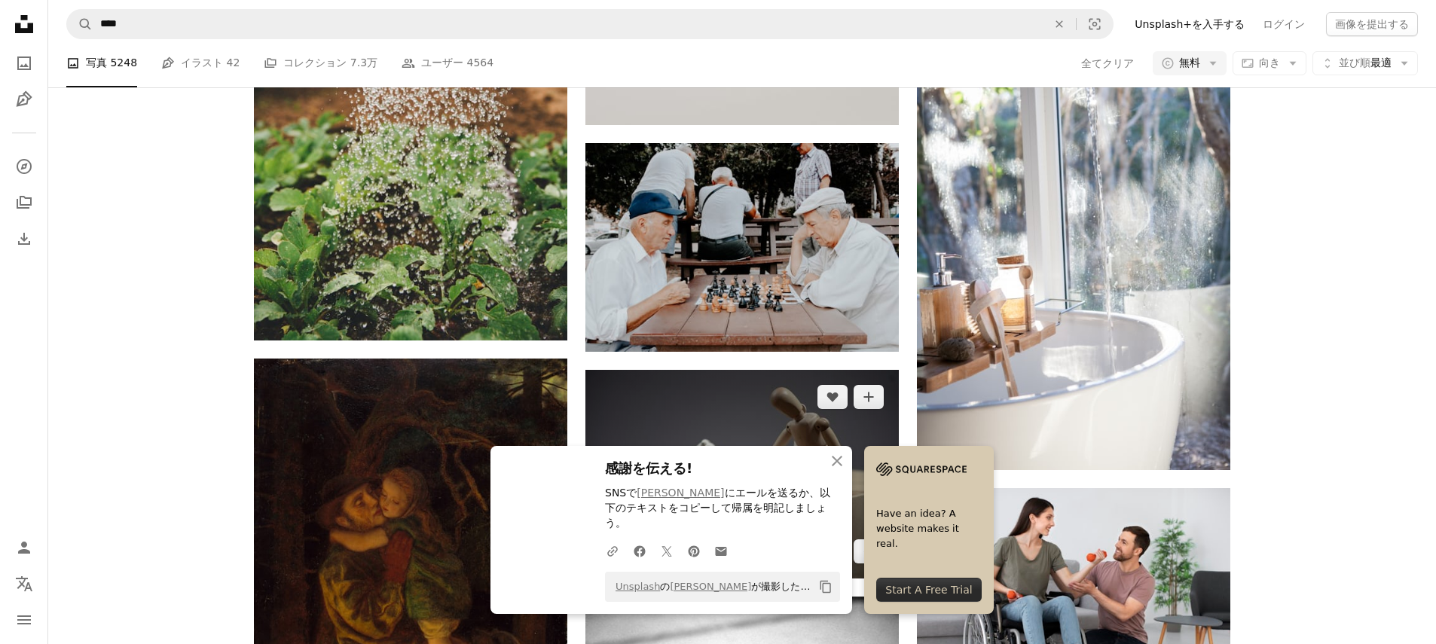
scroll to position [7886, 0]
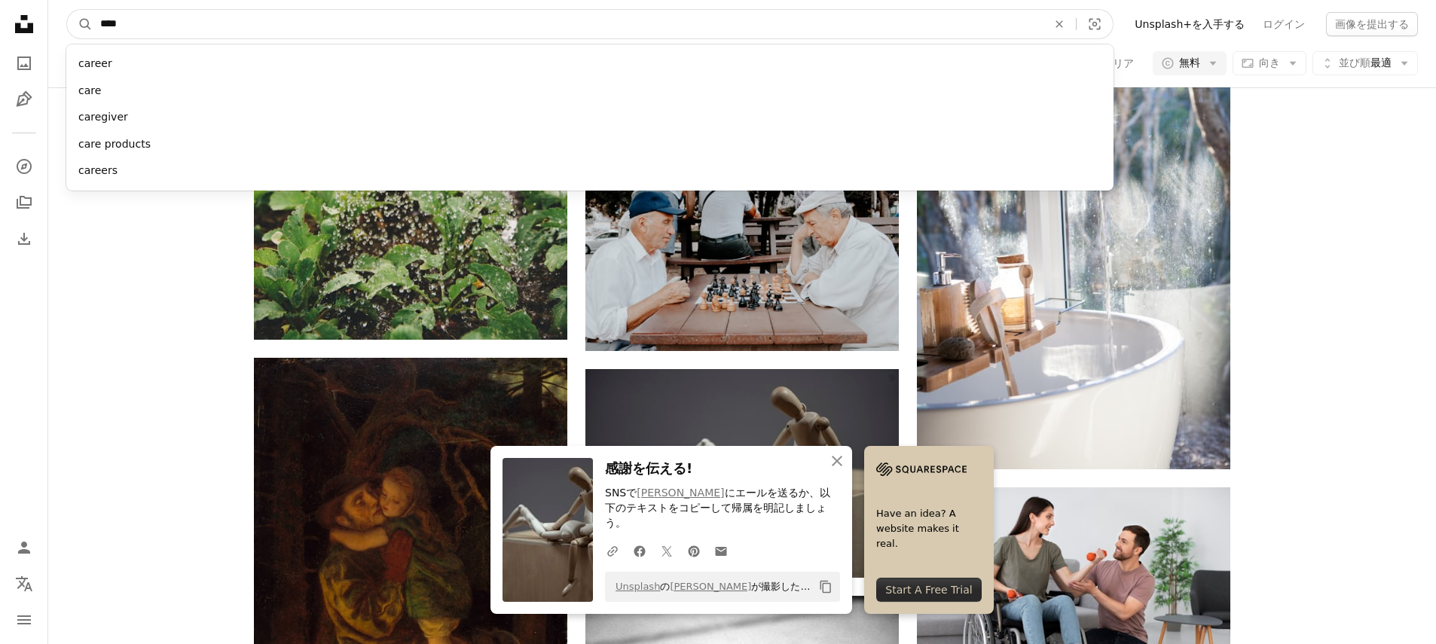
drag, startPoint x: 506, startPoint y: 29, endPoint x: -50, endPoint y: 14, distance: 556.4
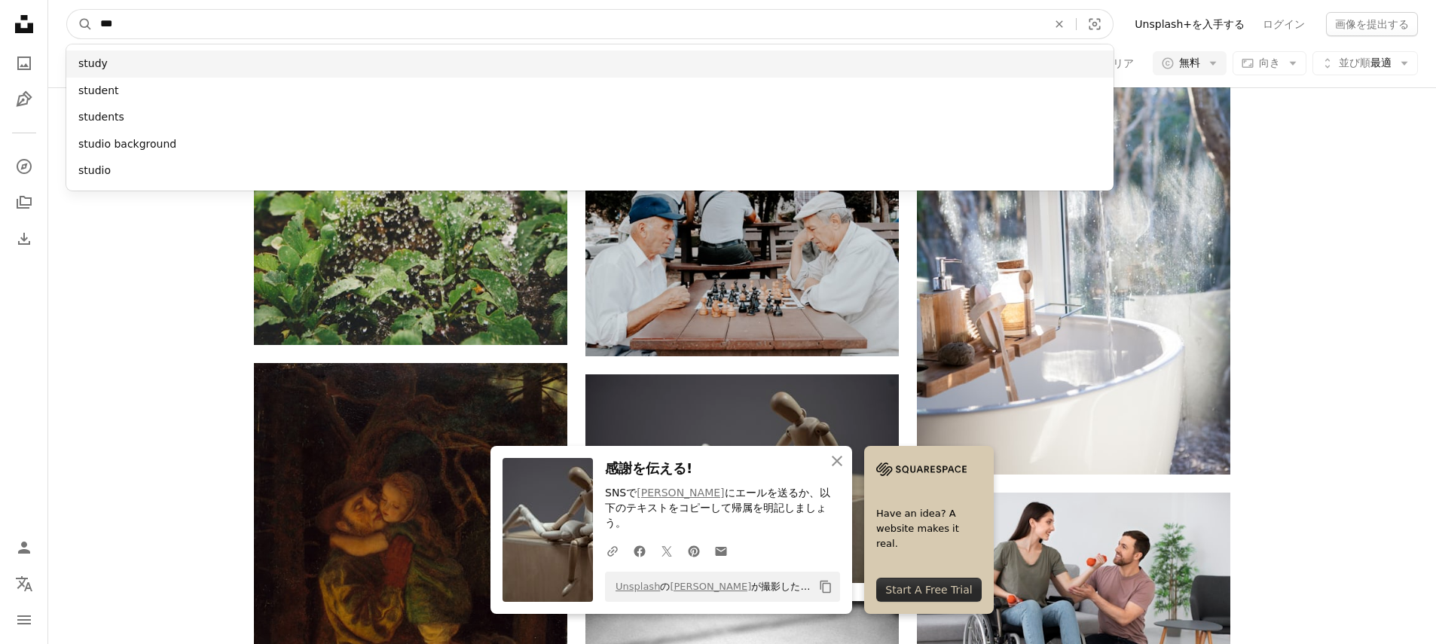
type input "***"
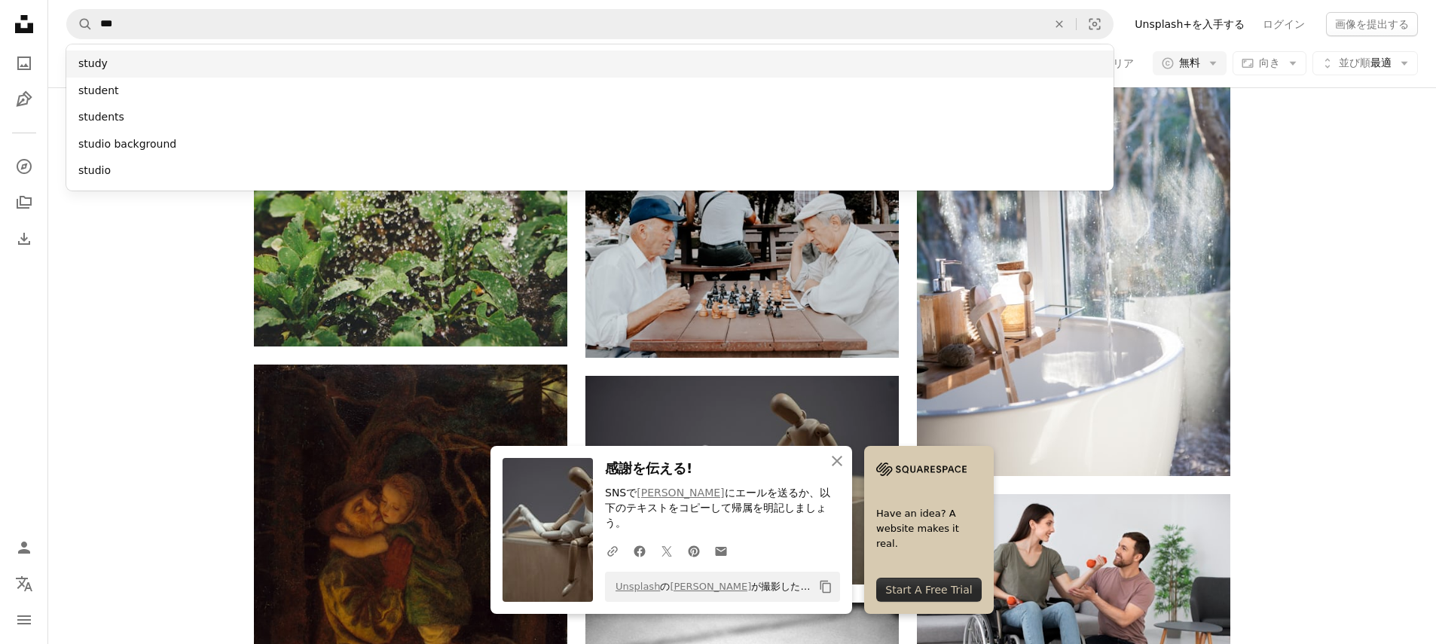
click at [112, 66] on div "study" at bounding box center [589, 63] width 1047 height 27
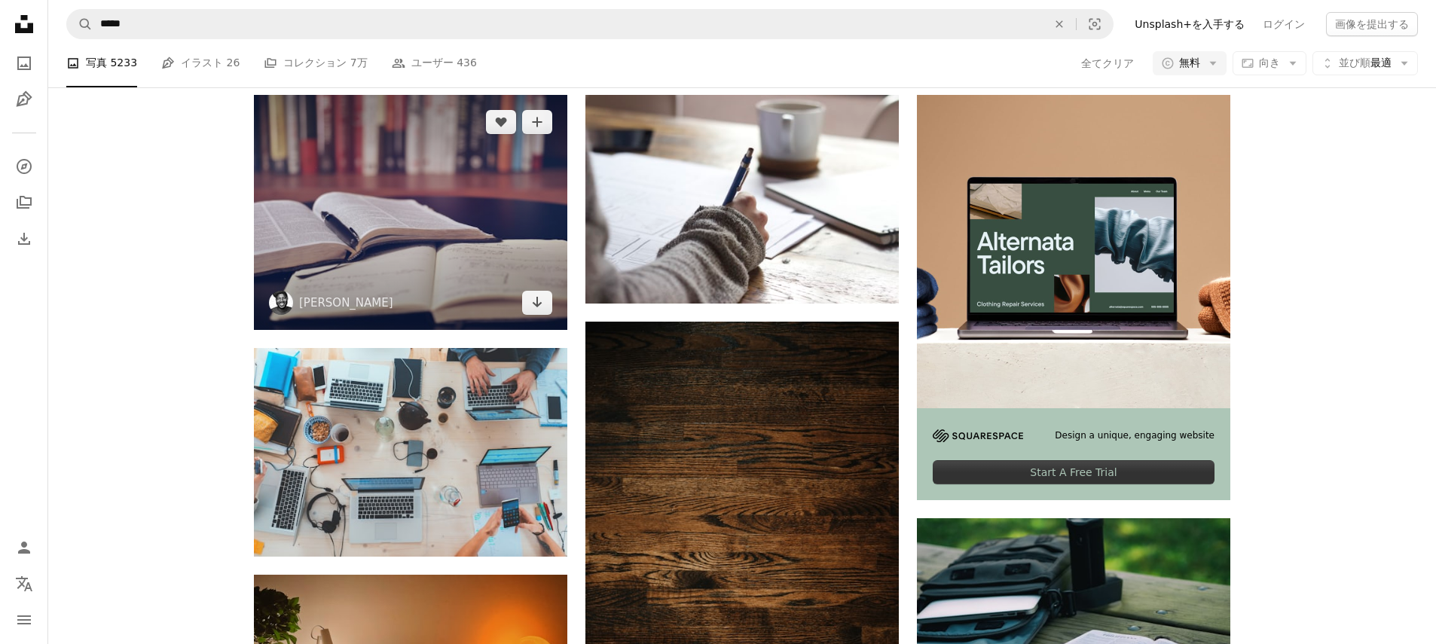
scroll to position [313, 0]
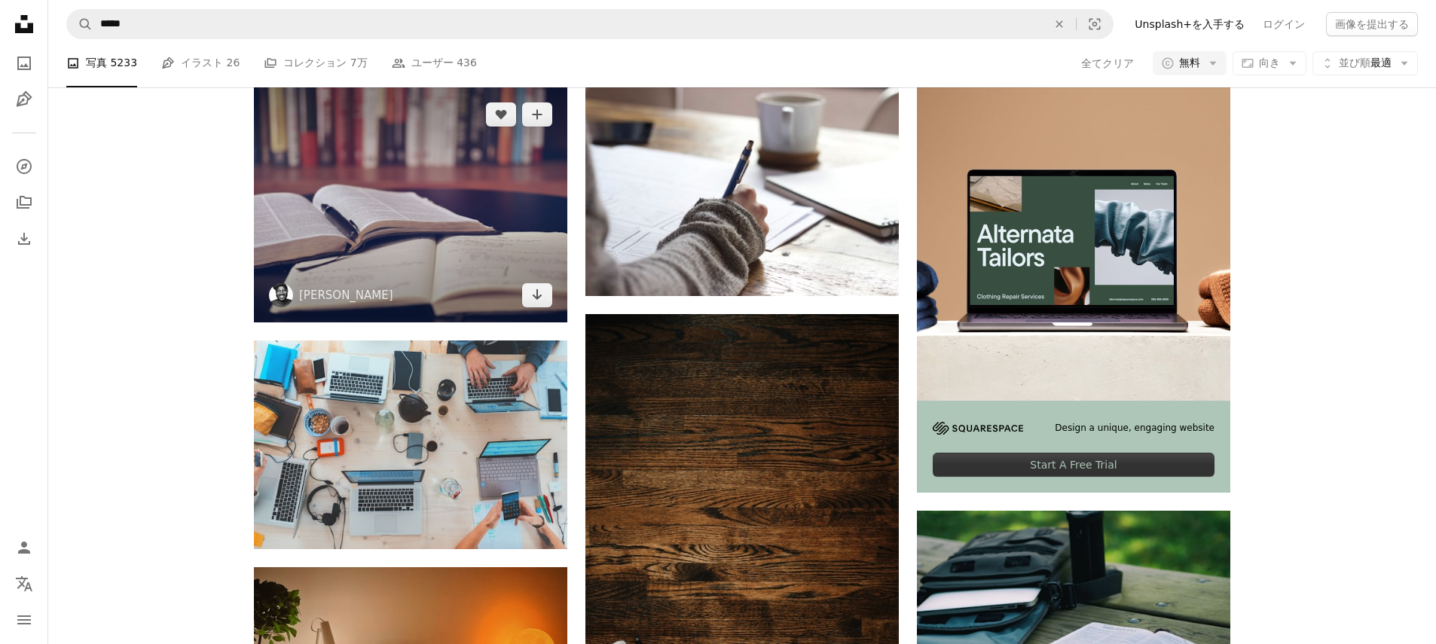
click at [463, 252] on img at bounding box center [410, 204] width 313 height 235
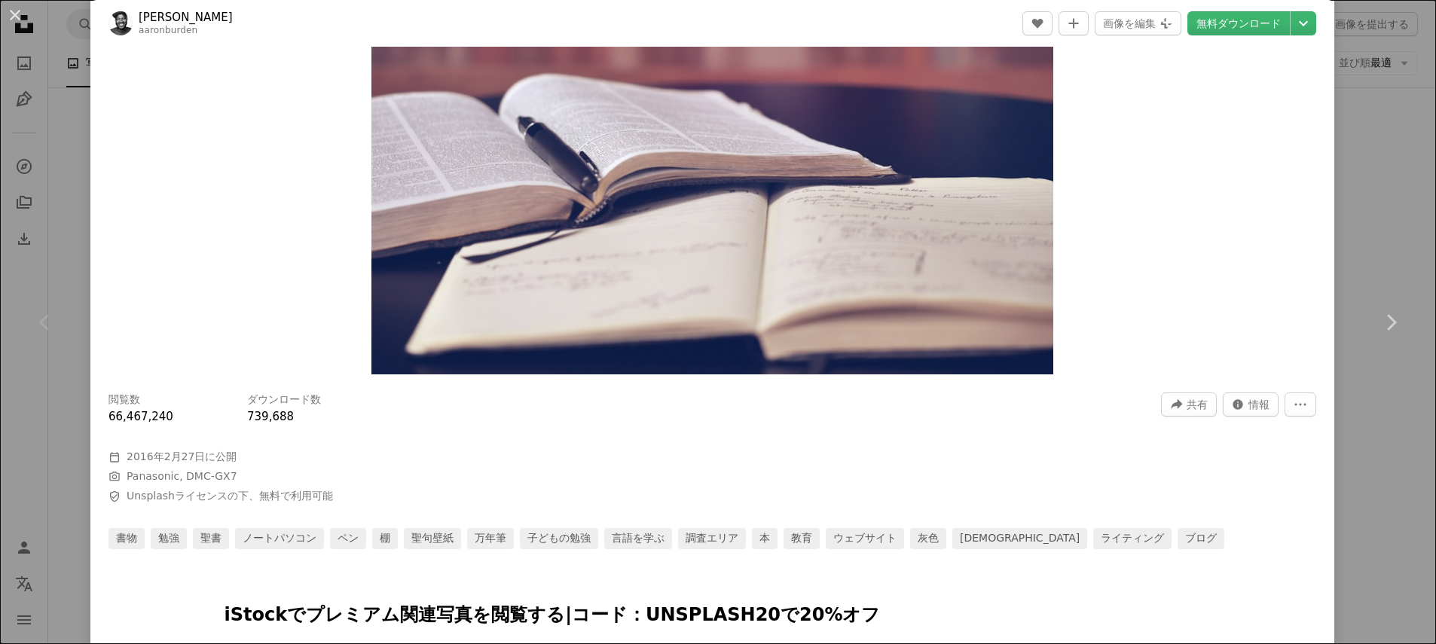
scroll to position [203, 0]
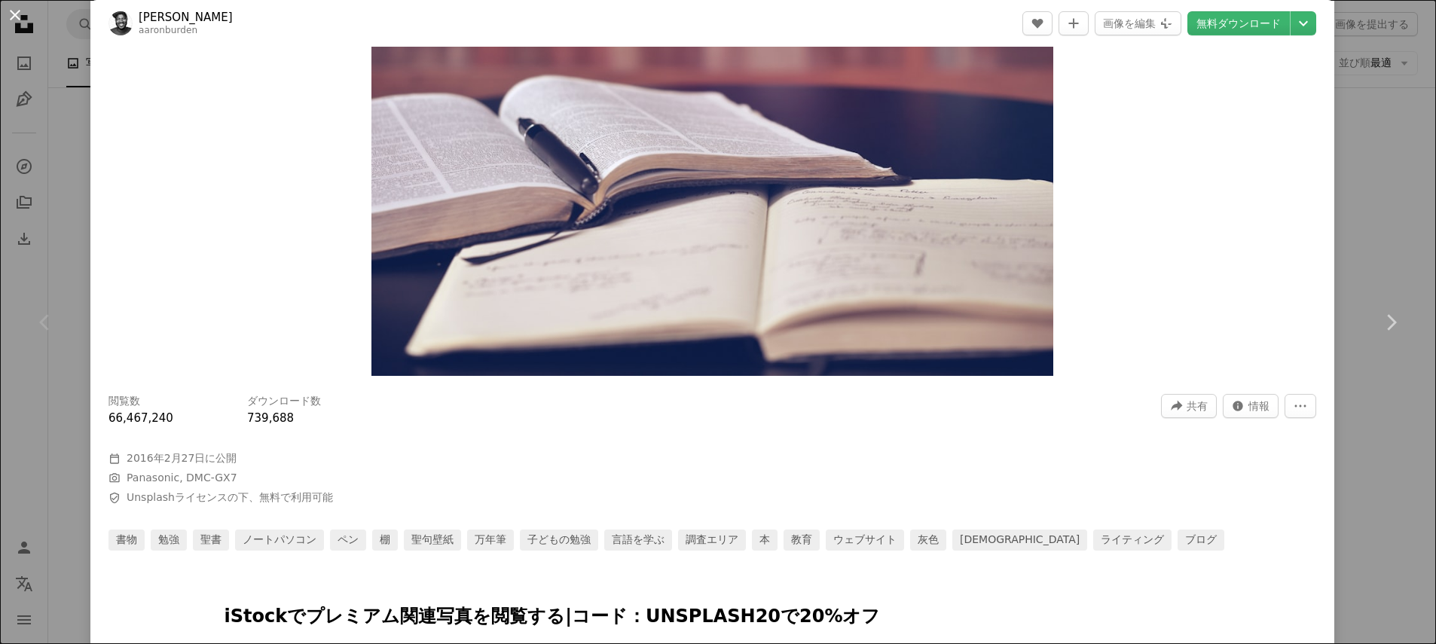
click at [15, 18] on button "An X shape" at bounding box center [15, 15] width 18 height 18
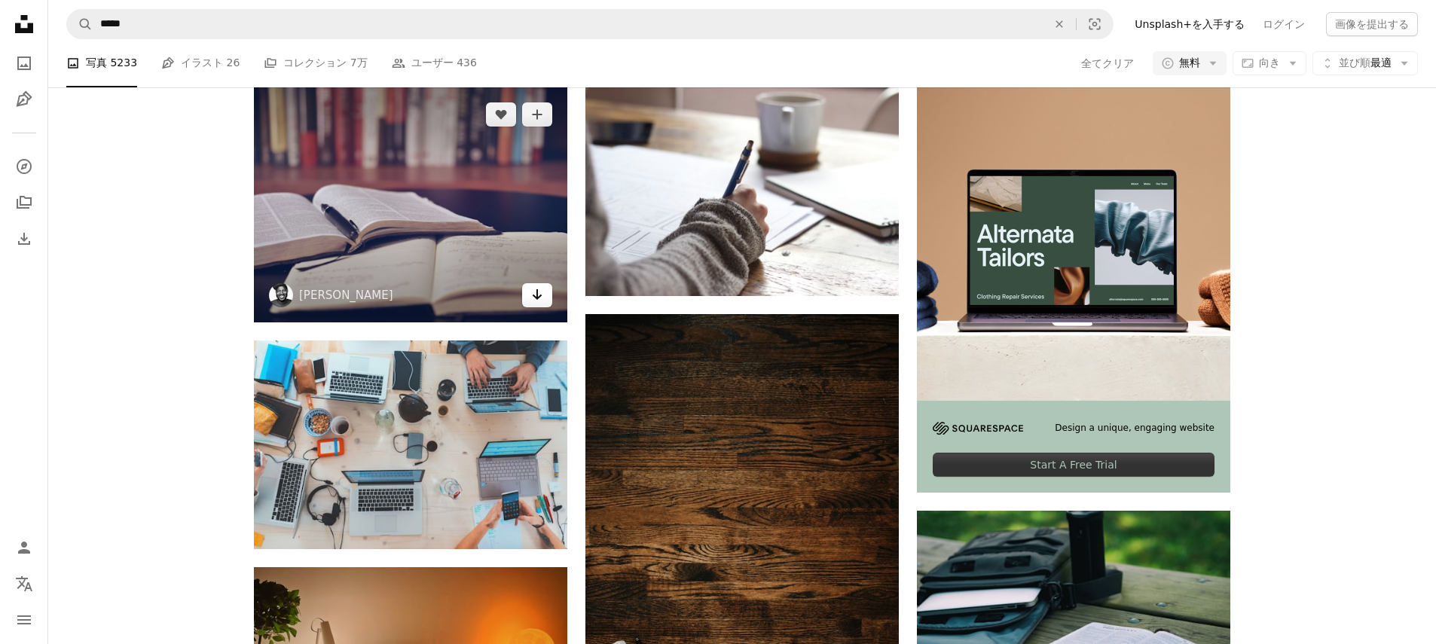
click at [539, 298] on icon "Arrow pointing down" at bounding box center [537, 295] width 12 height 18
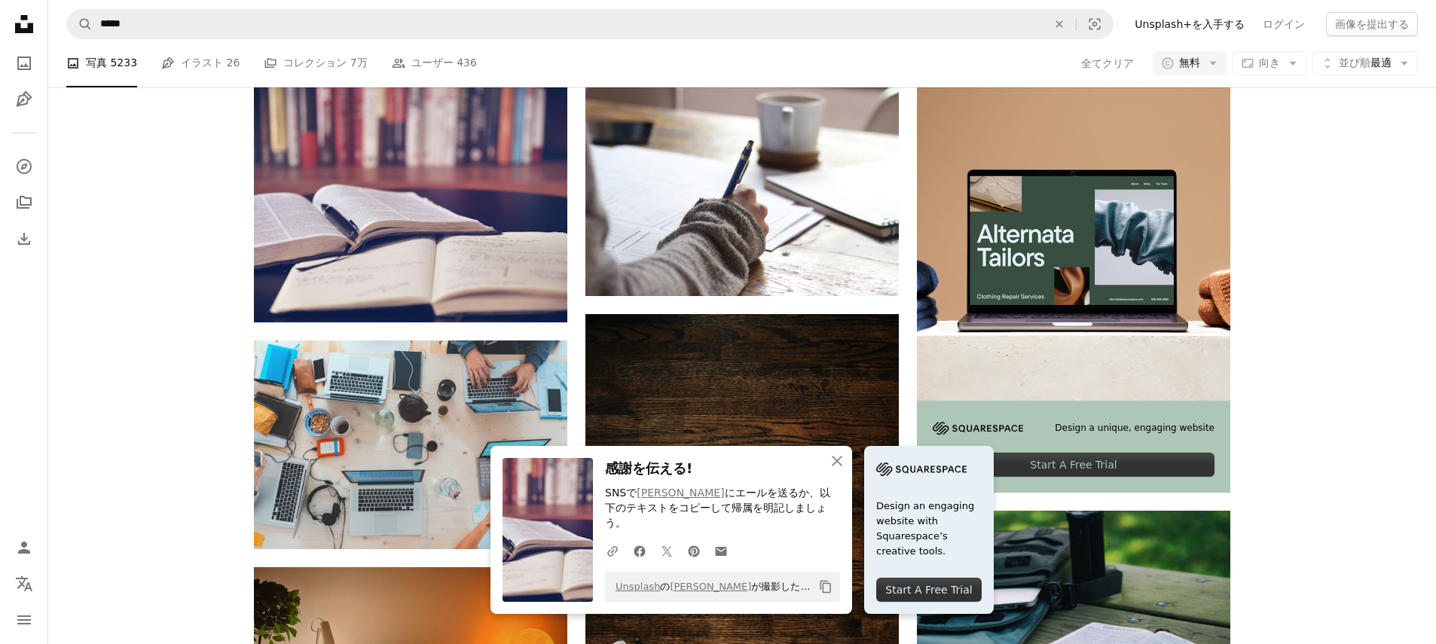
click at [834, 466] on icon "button" at bounding box center [837, 461] width 11 height 11
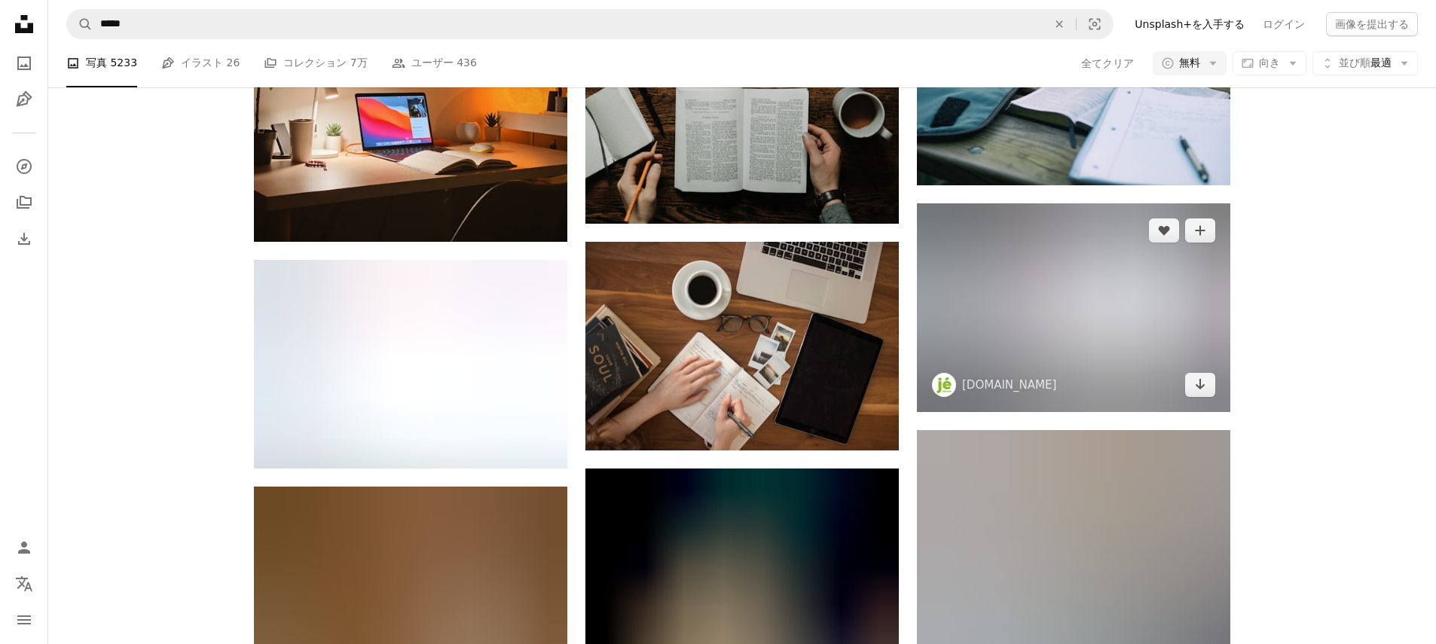
scroll to position [876, 0]
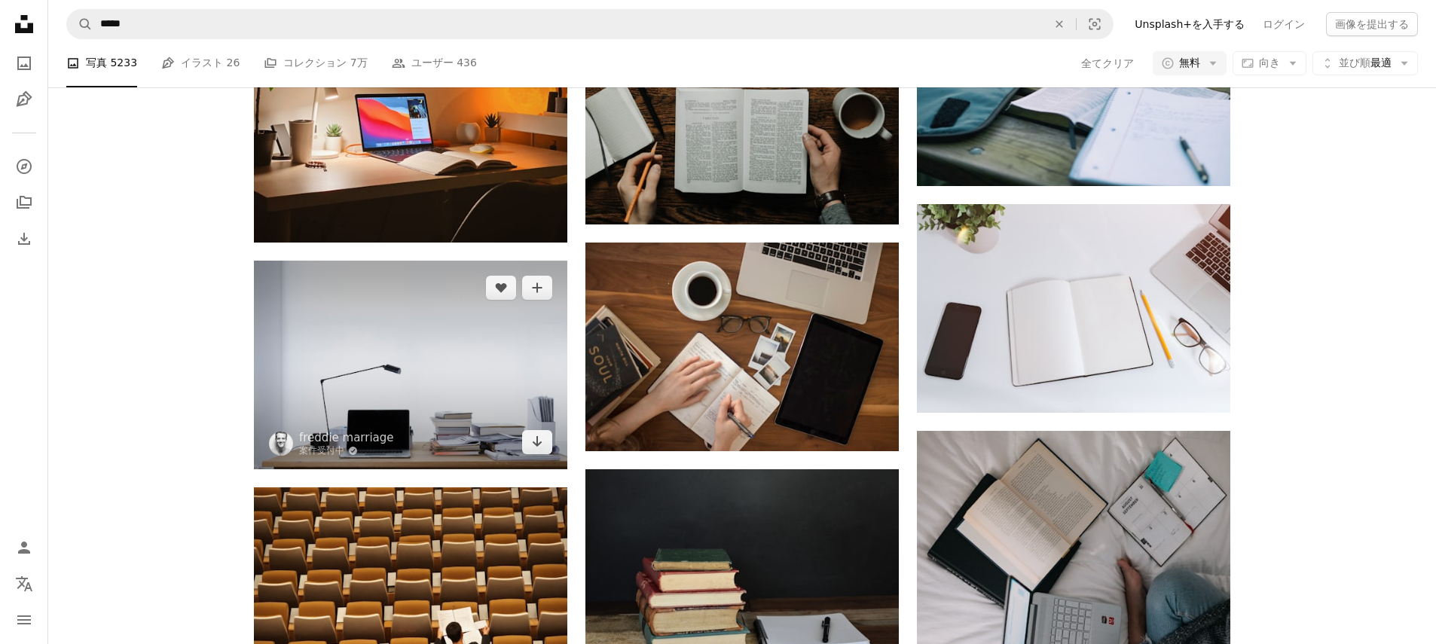
click at [464, 339] on img at bounding box center [410, 365] width 313 height 209
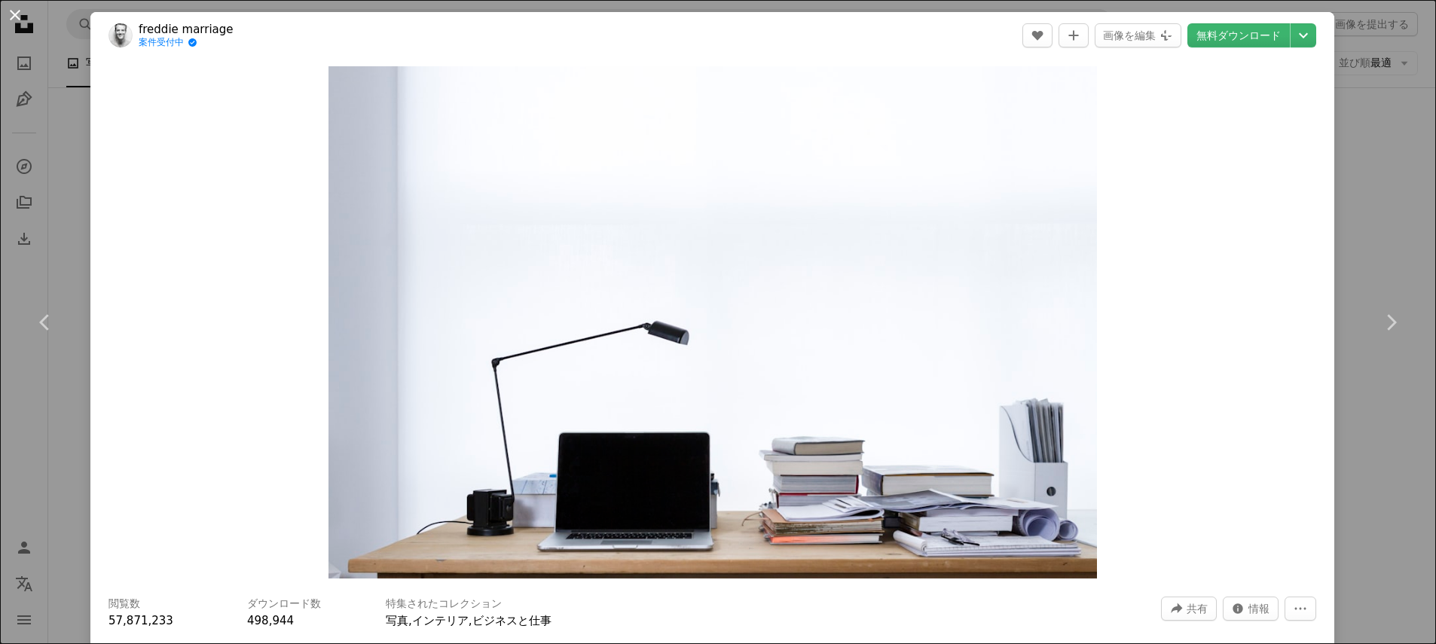
click at [8, 15] on button "An X shape" at bounding box center [15, 15] width 18 height 18
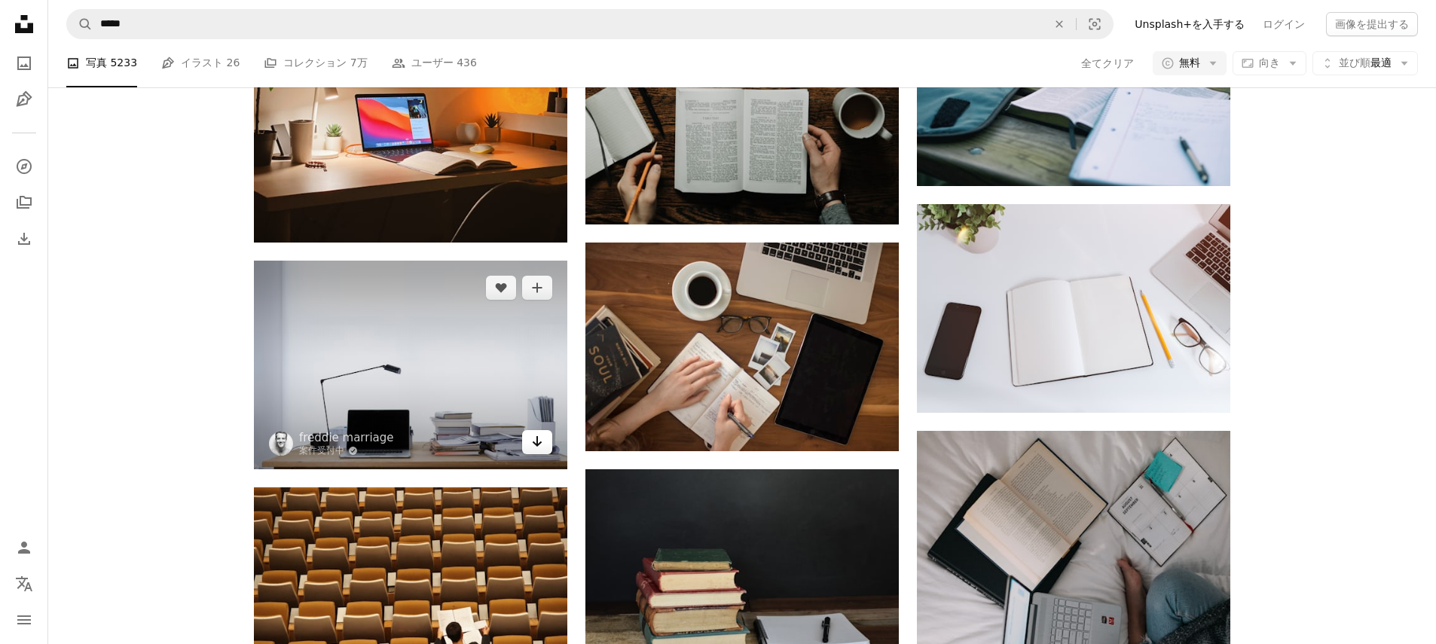
click at [540, 446] on icon "Arrow pointing down" at bounding box center [537, 442] width 12 height 18
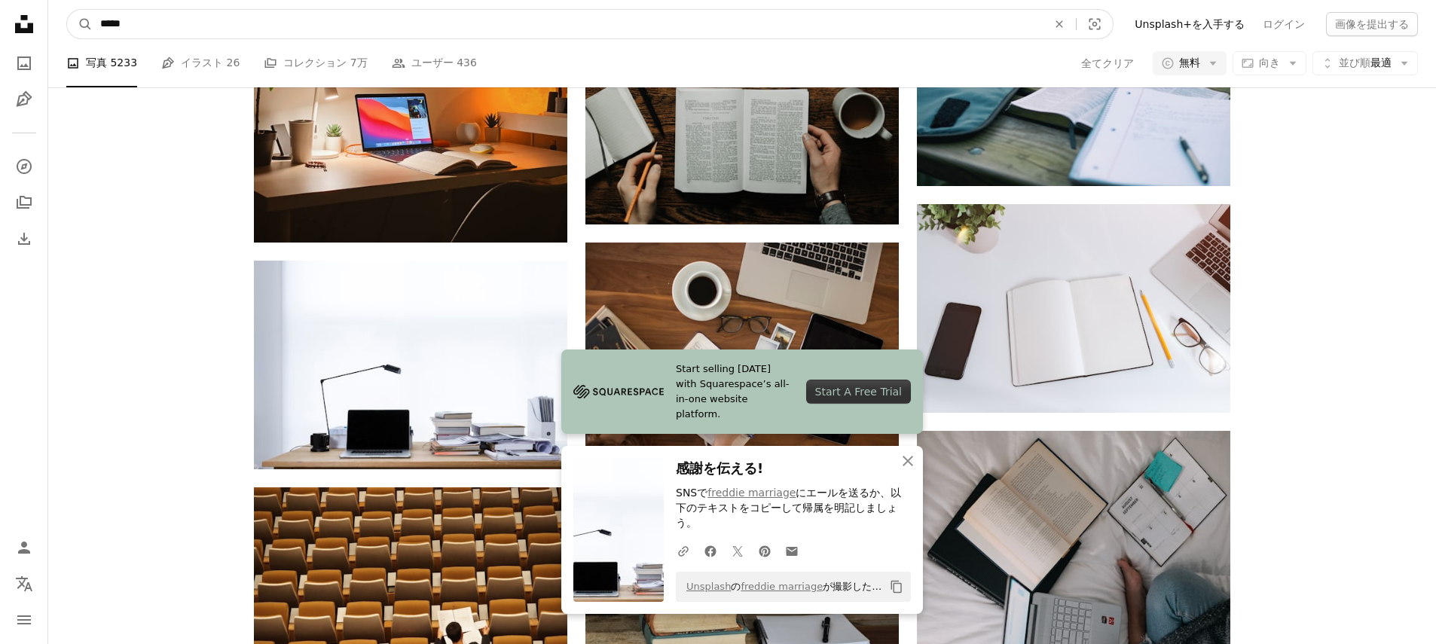
drag, startPoint x: 145, startPoint y: 23, endPoint x: -41, endPoint y: 0, distance: 187.6
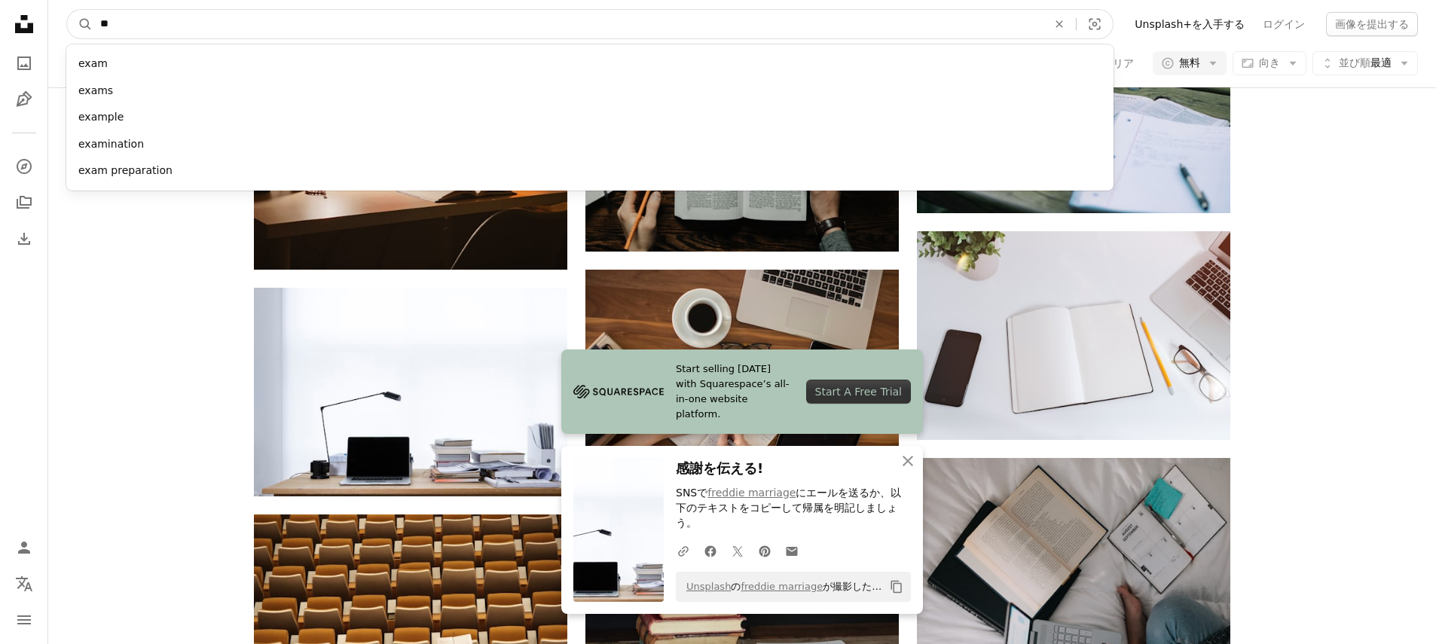
type input "*"
type input "******"
click at [67, 10] on button "A magnifying glass" at bounding box center [80, 24] width 26 height 29
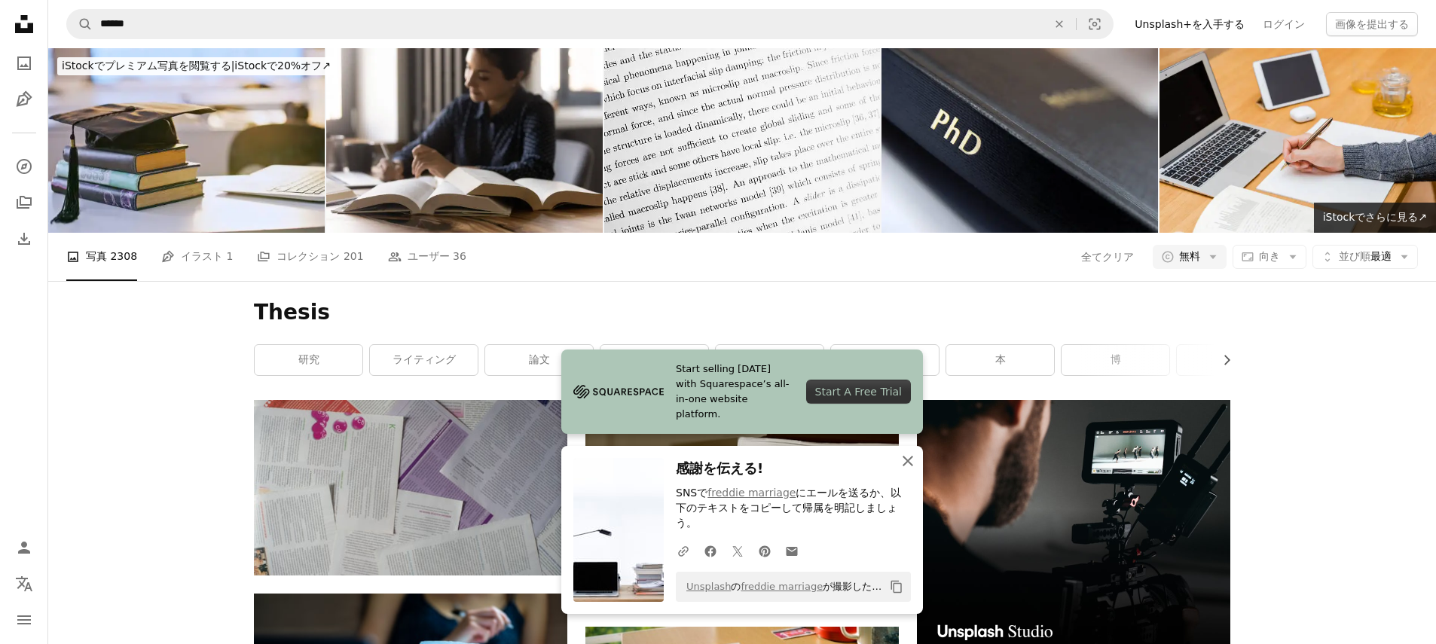
click at [907, 470] on icon "An X shape" at bounding box center [908, 461] width 18 height 18
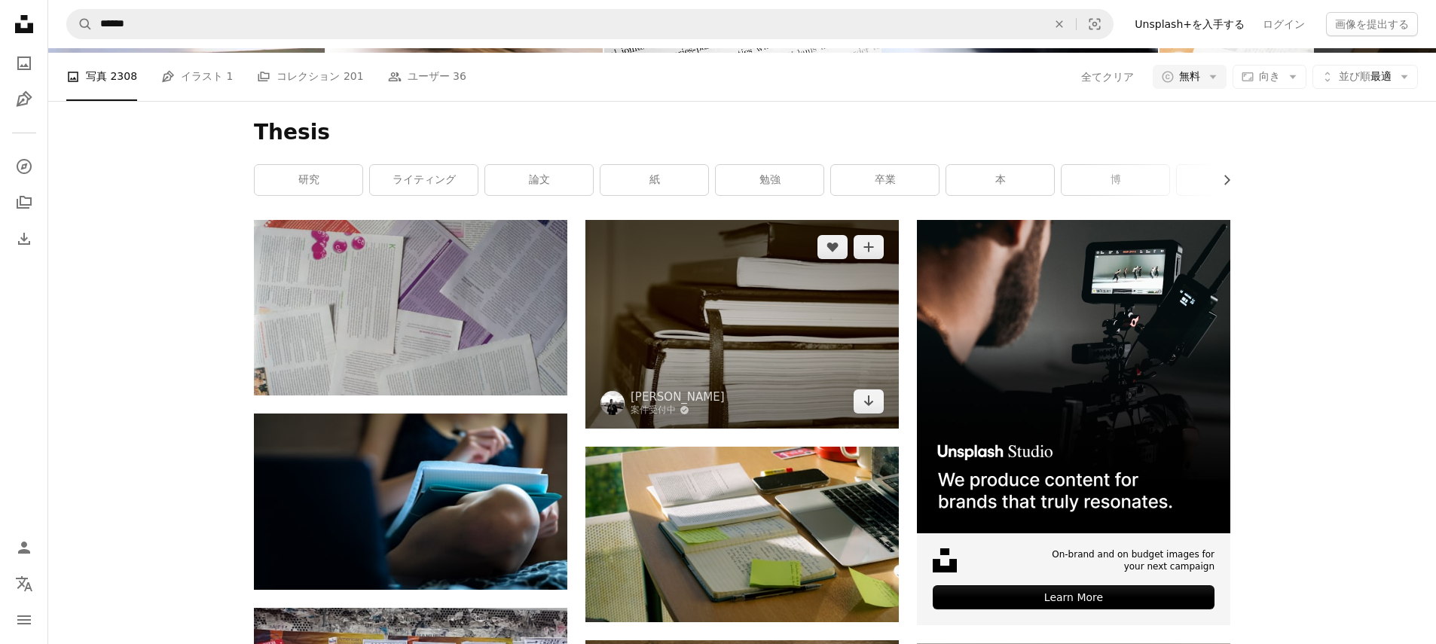
scroll to position [204, 0]
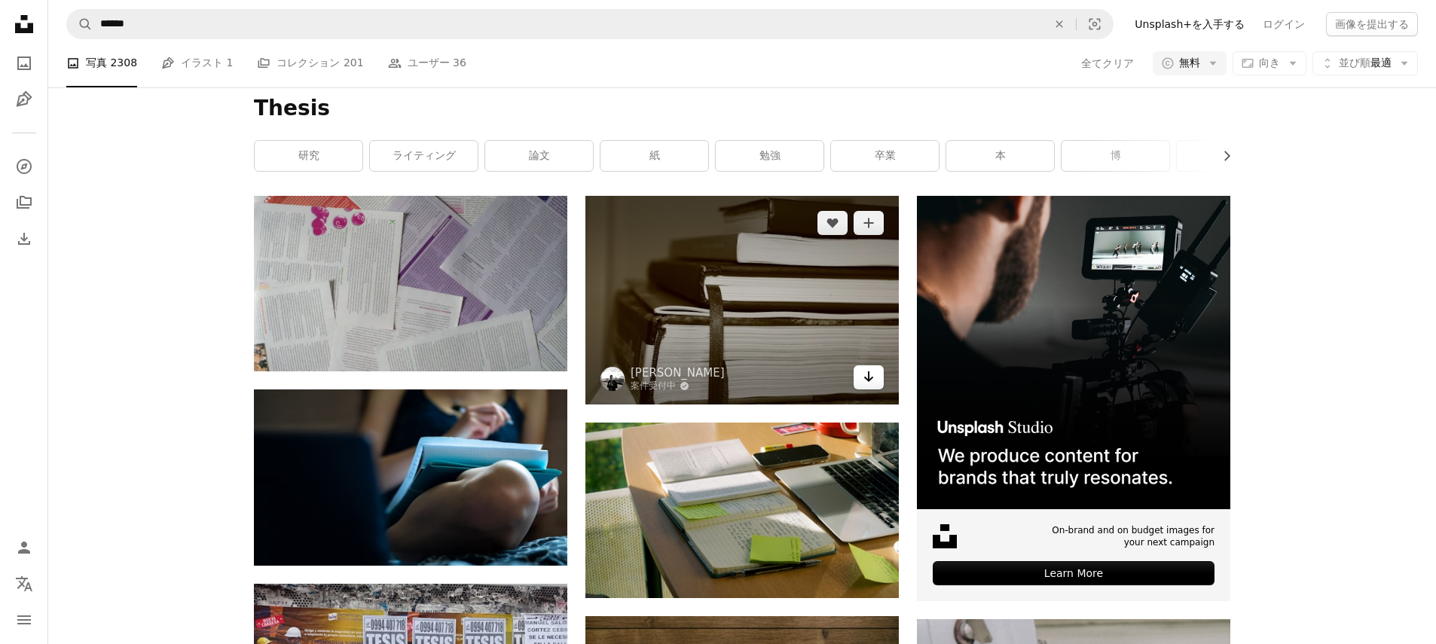
click at [867, 379] on icon "ダウンロード" at bounding box center [869, 377] width 10 height 11
